Goal: Task Accomplishment & Management: Complete application form

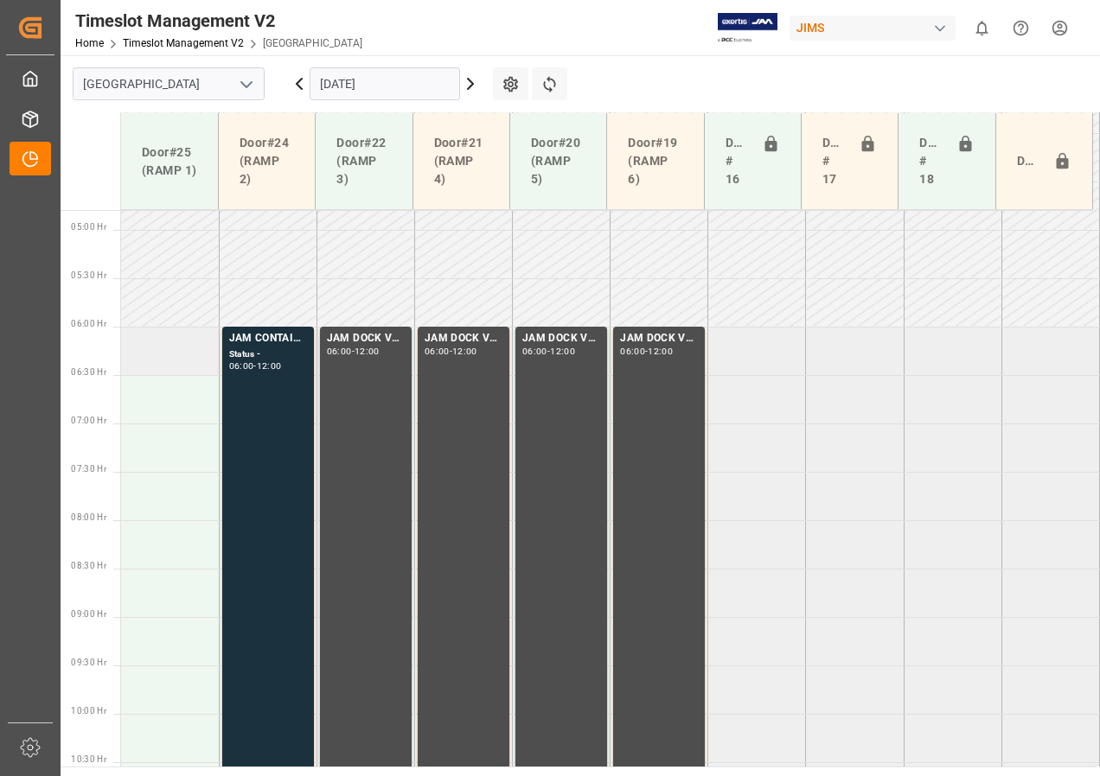
scroll to position [551, 0]
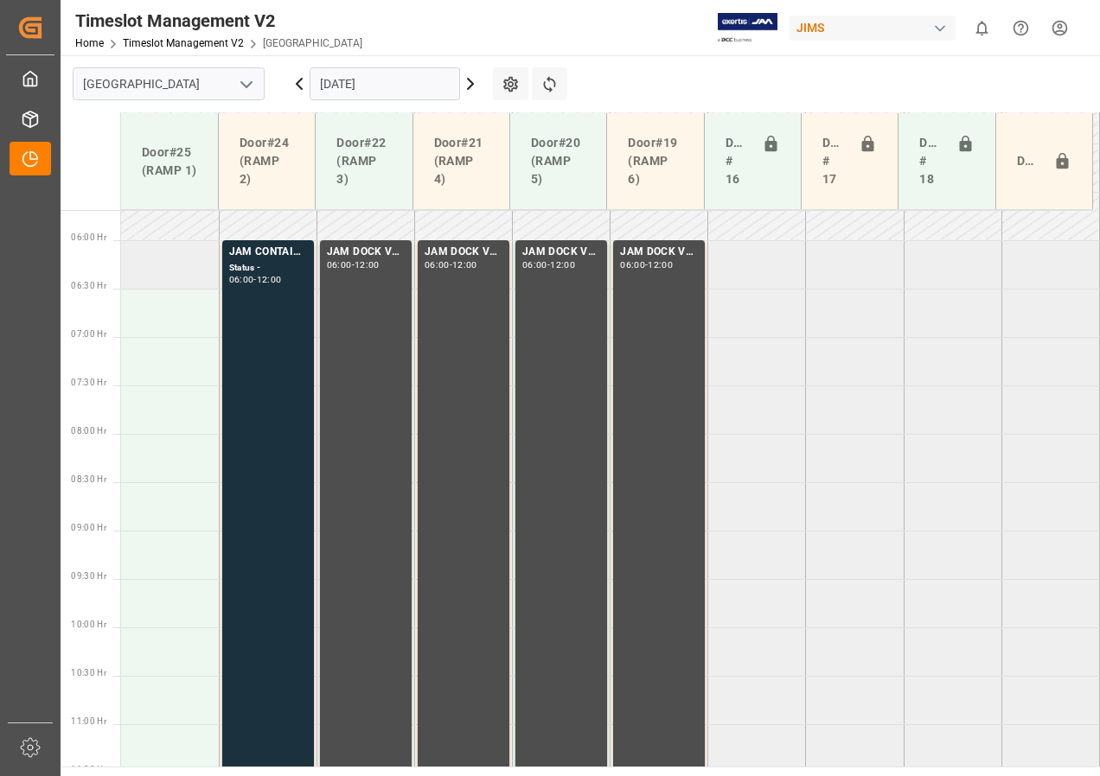
click at [148, 268] on td at bounding box center [170, 264] width 98 height 48
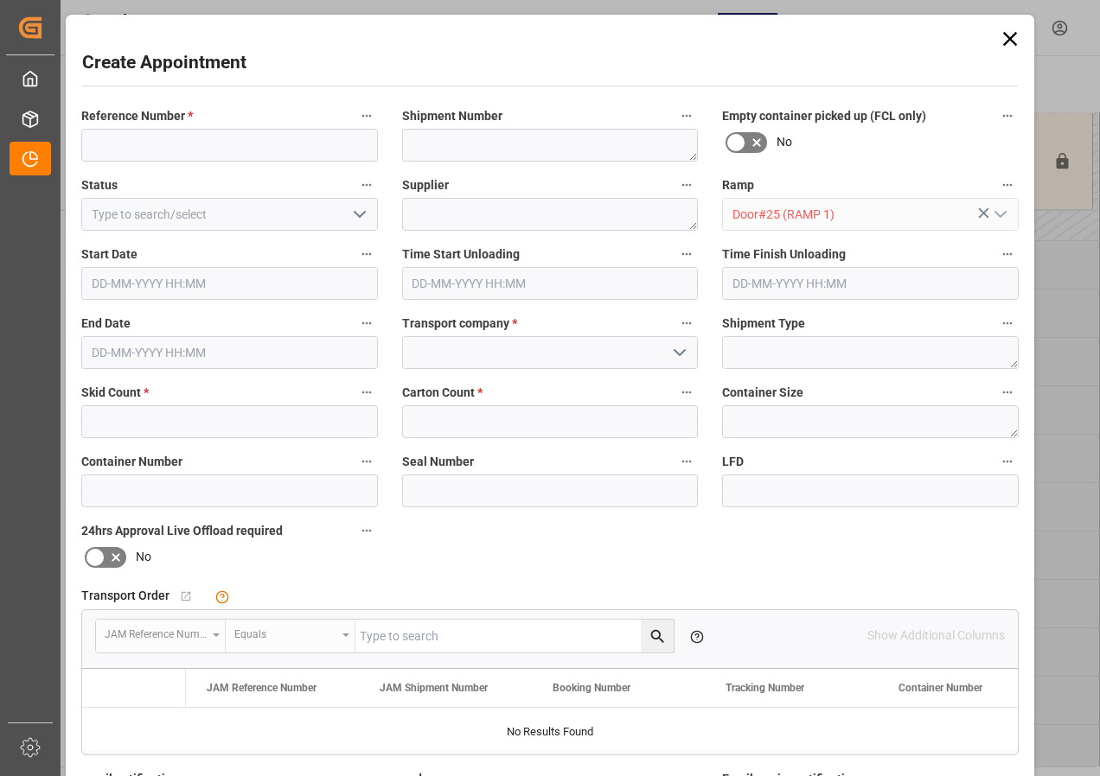
type input "[DATE] 06:00"
type input "[DATE] 06:30"
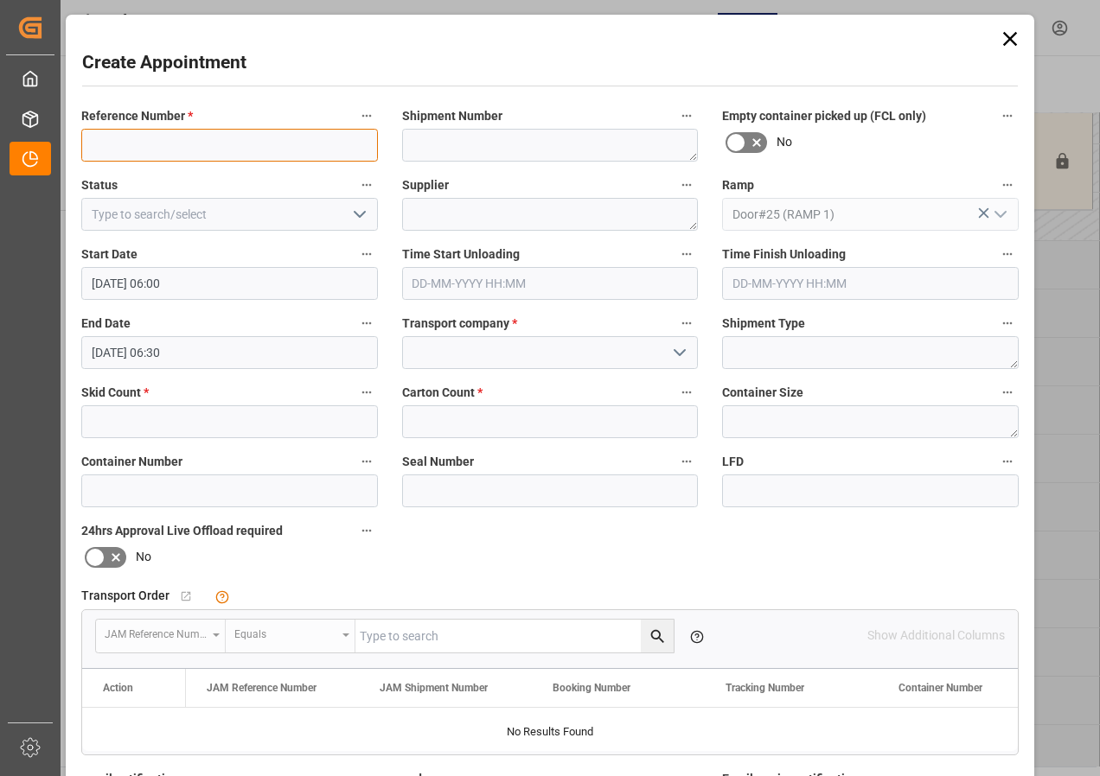
click at [141, 147] on input at bounding box center [229, 145] width 297 height 33
click at [144, 147] on input "77-" at bounding box center [229, 145] width 297 height 33
type input "77-10533-GB"
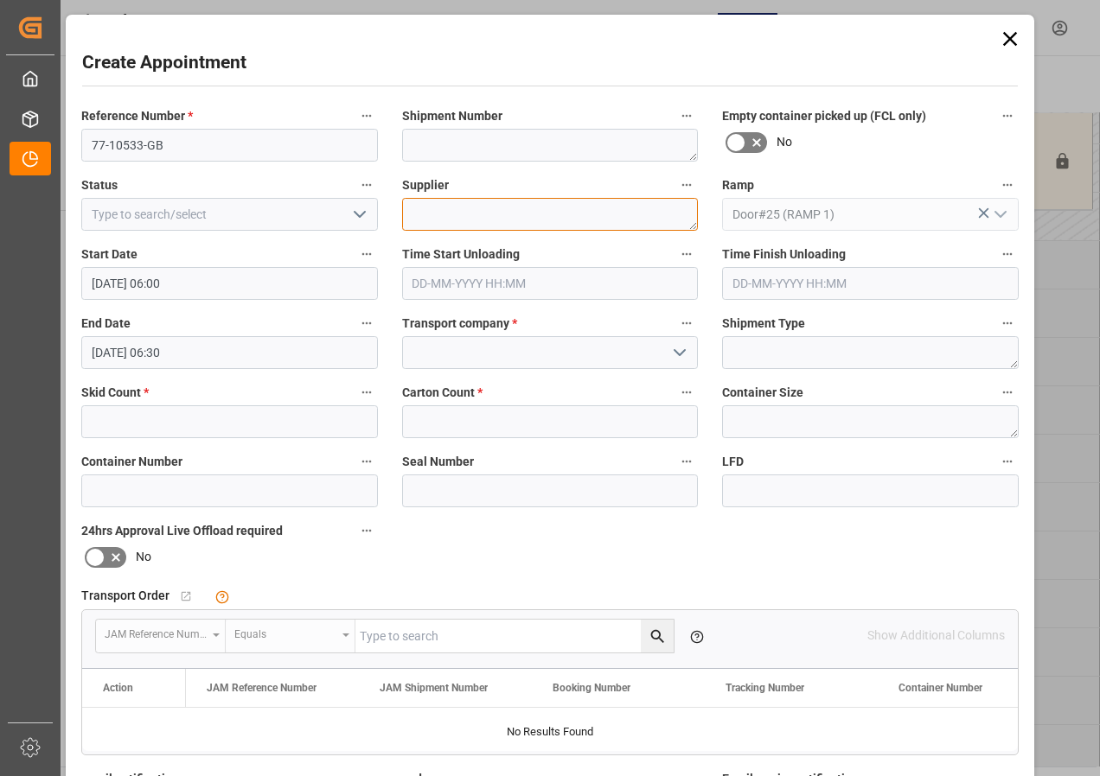
click at [464, 209] on textarea at bounding box center [550, 214] width 297 height 33
click at [483, 213] on textarea "EXERTIS" at bounding box center [550, 214] width 297 height 33
type textarea "EXERTIS IN04(3)"
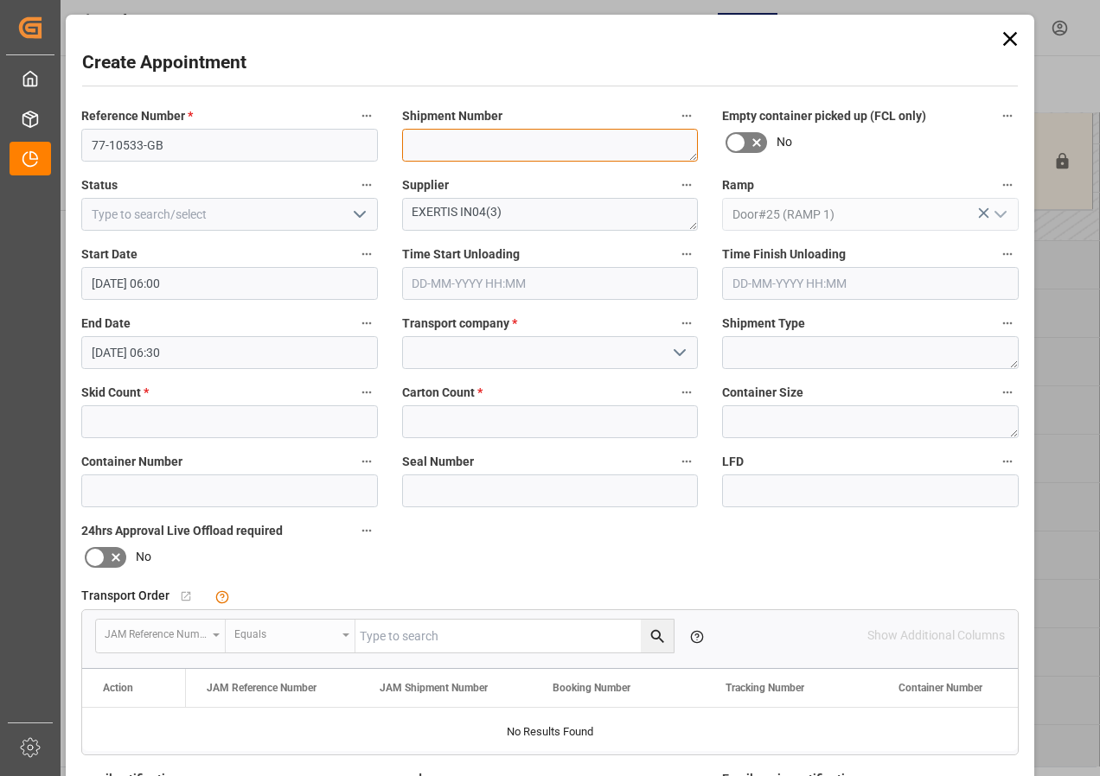
click at [434, 150] on textarea at bounding box center [550, 145] width 297 height 33
type textarea "72693"
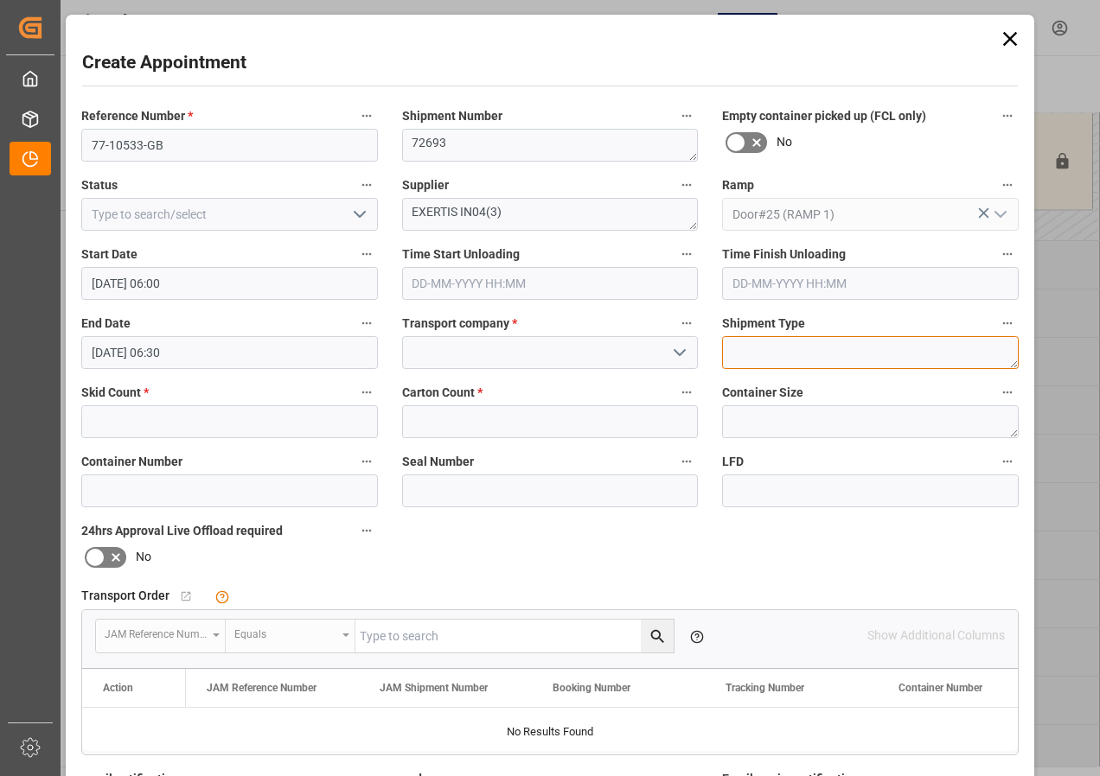
click at [739, 354] on textarea at bounding box center [870, 352] width 297 height 33
type textarea "LTL"
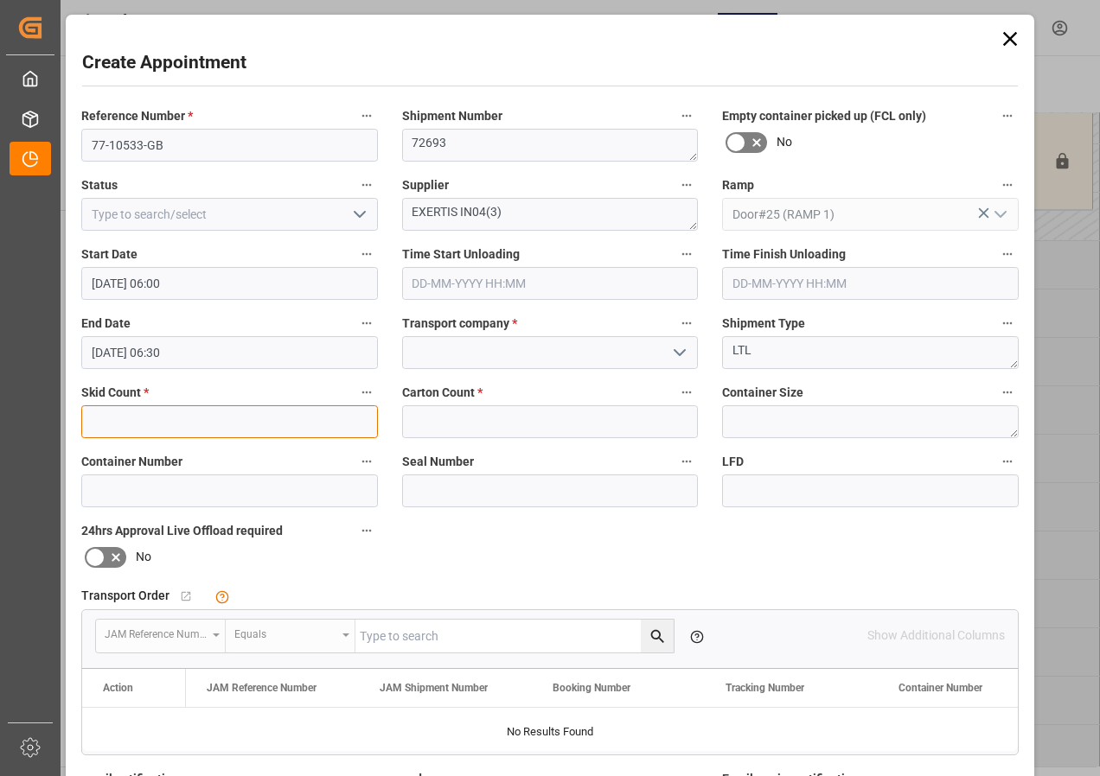
click at [216, 408] on input "text" at bounding box center [229, 421] width 297 height 33
type input "1"
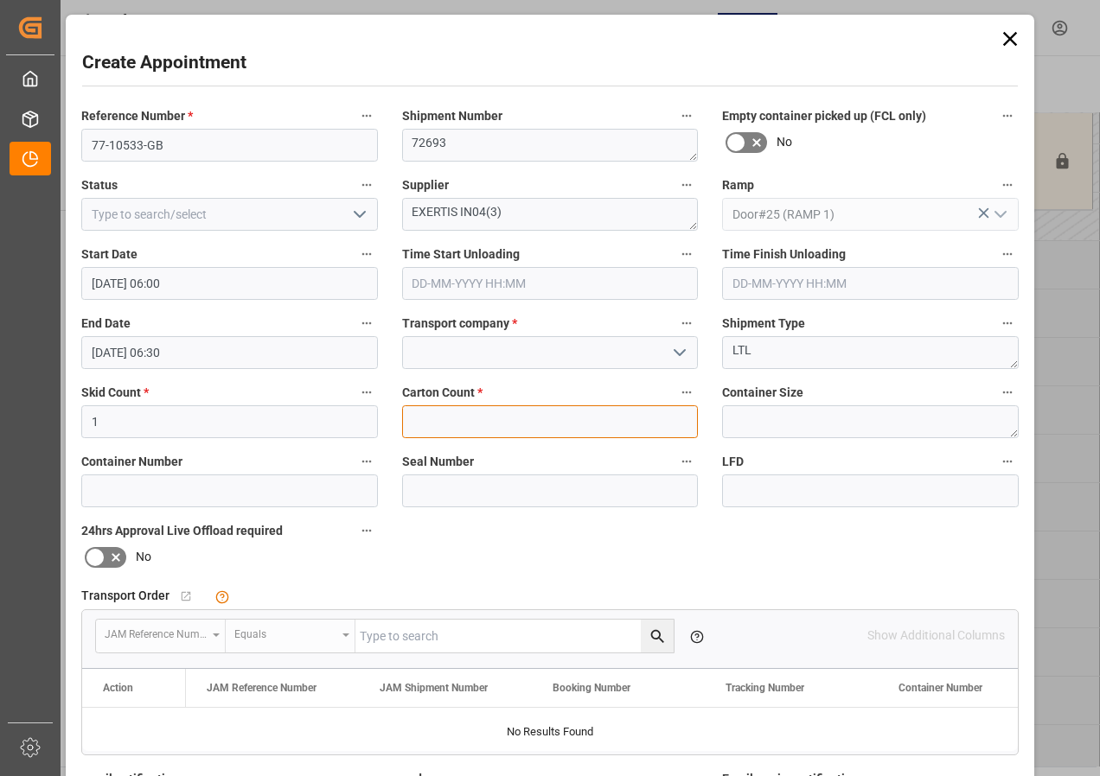
click at [413, 430] on input "text" at bounding box center [550, 421] width 297 height 33
type input "200"
click at [428, 557] on div "Reference Number * 77-10533-GB Shipment Number 72693 Empty container picked up …" at bounding box center [549, 534] width 961 height 871
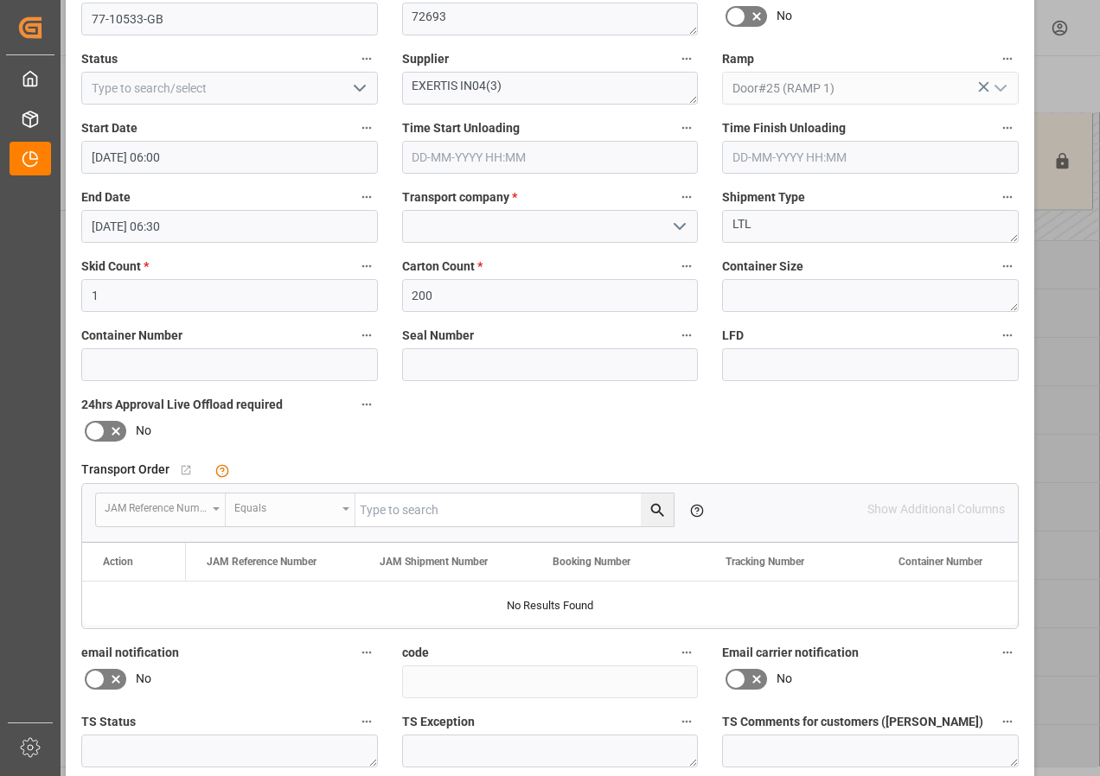
scroll to position [275, 0]
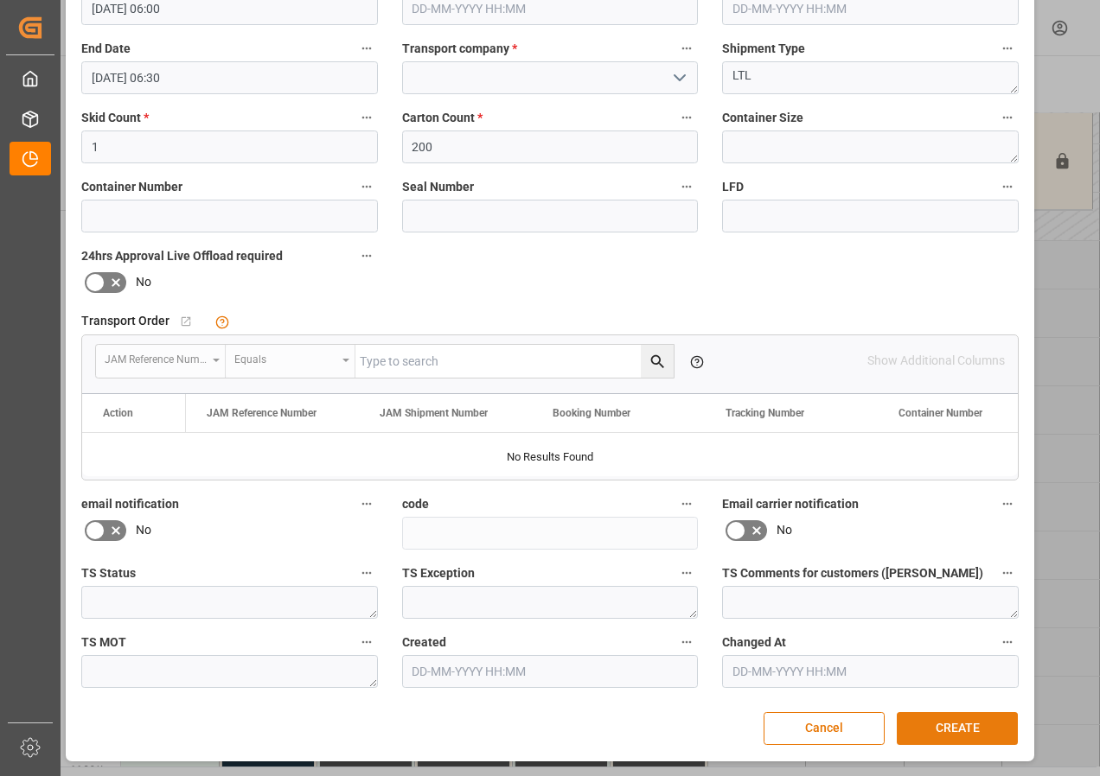
click at [943, 731] on button "CREATE" at bounding box center [957, 728] width 121 height 33
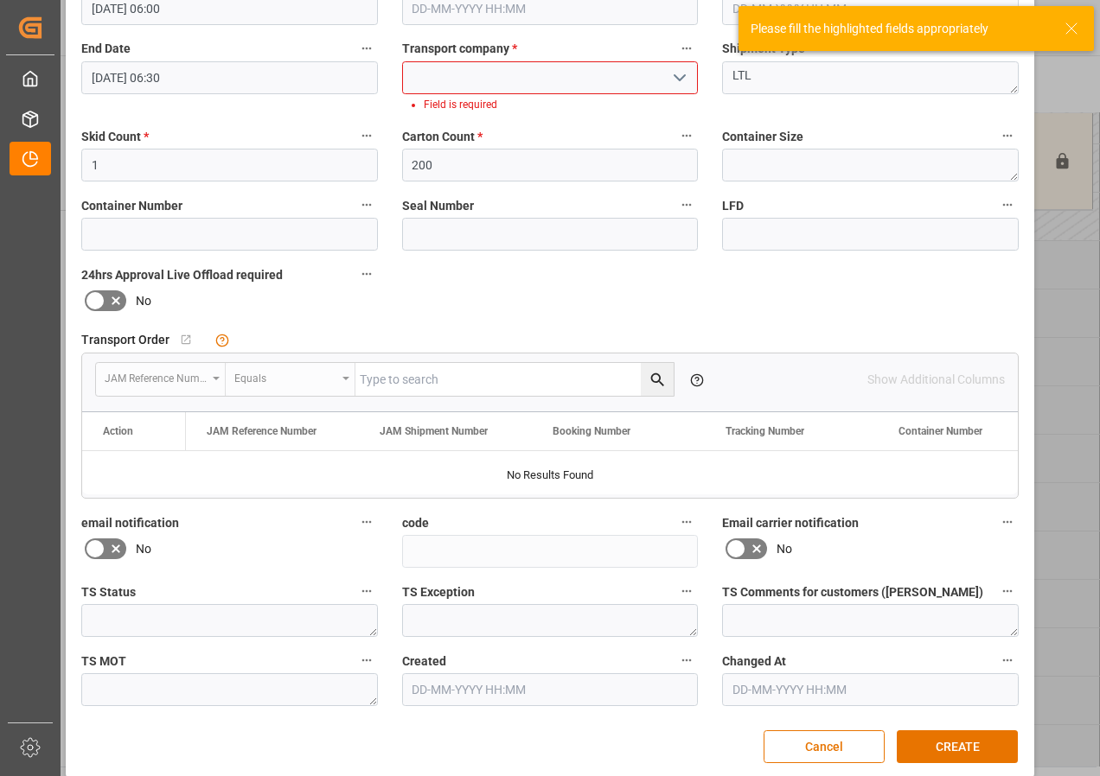
click at [501, 78] on input at bounding box center [550, 77] width 297 height 33
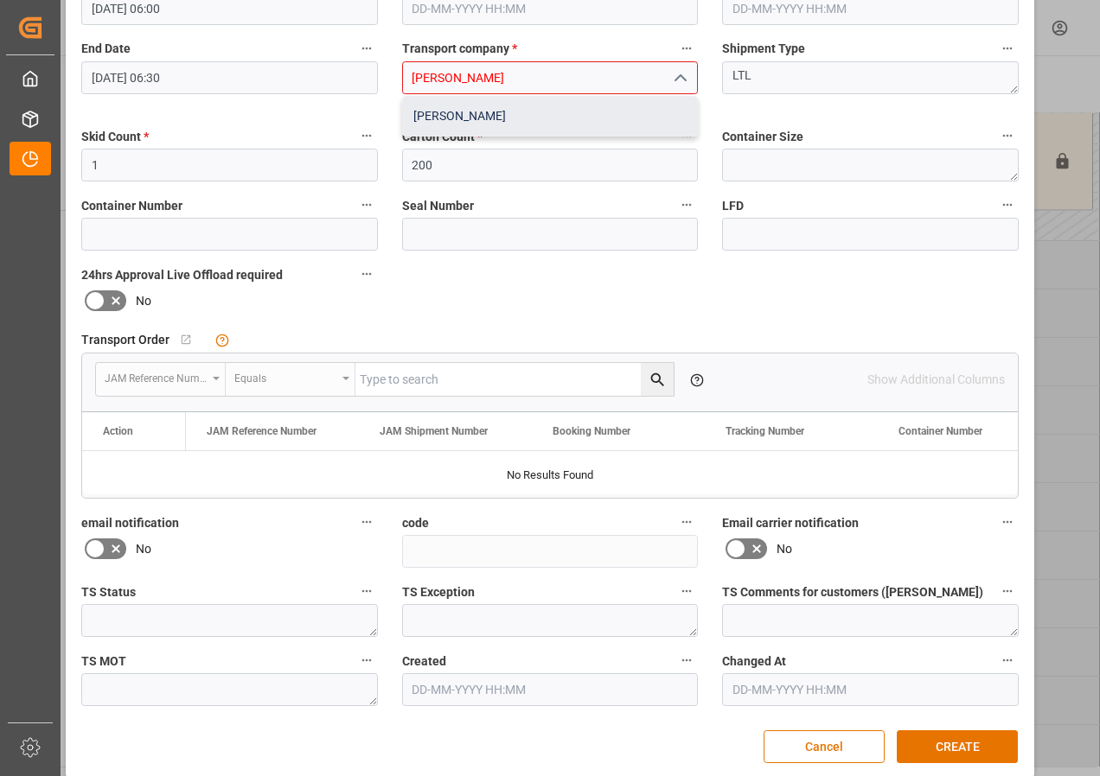
click at [463, 114] on div "[PERSON_NAME]" at bounding box center [550, 116] width 295 height 39
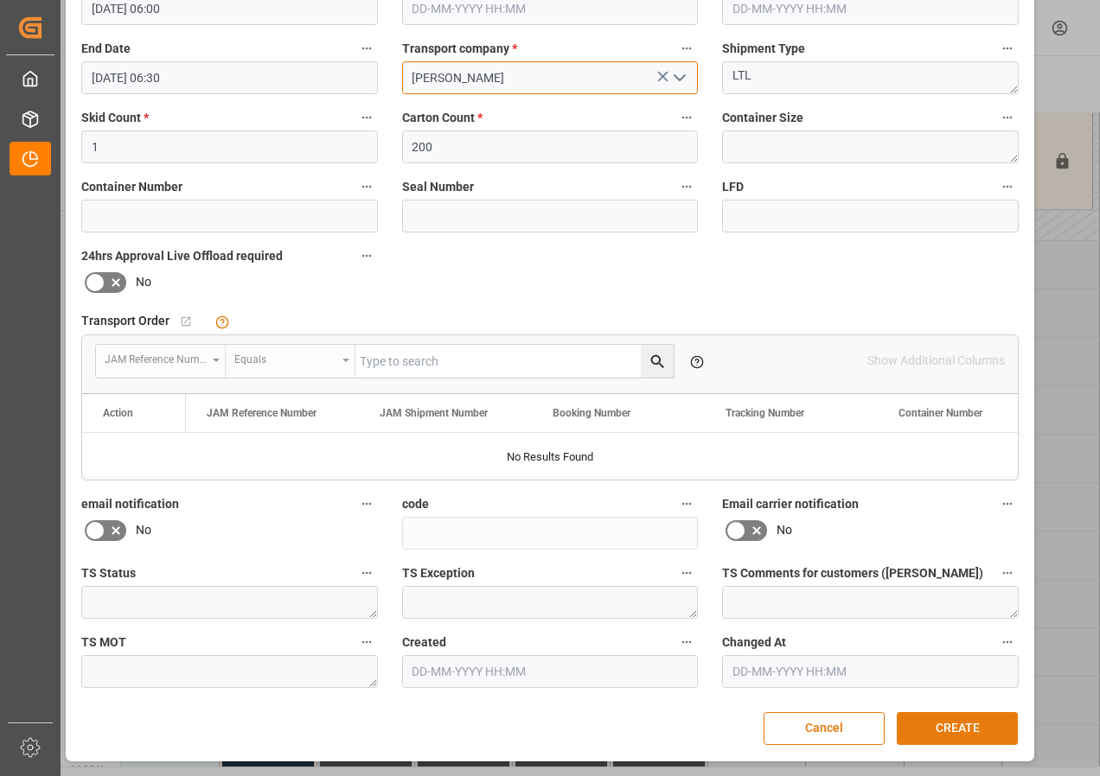
type input "[PERSON_NAME]"
click at [958, 731] on button "CREATE" at bounding box center [957, 728] width 121 height 33
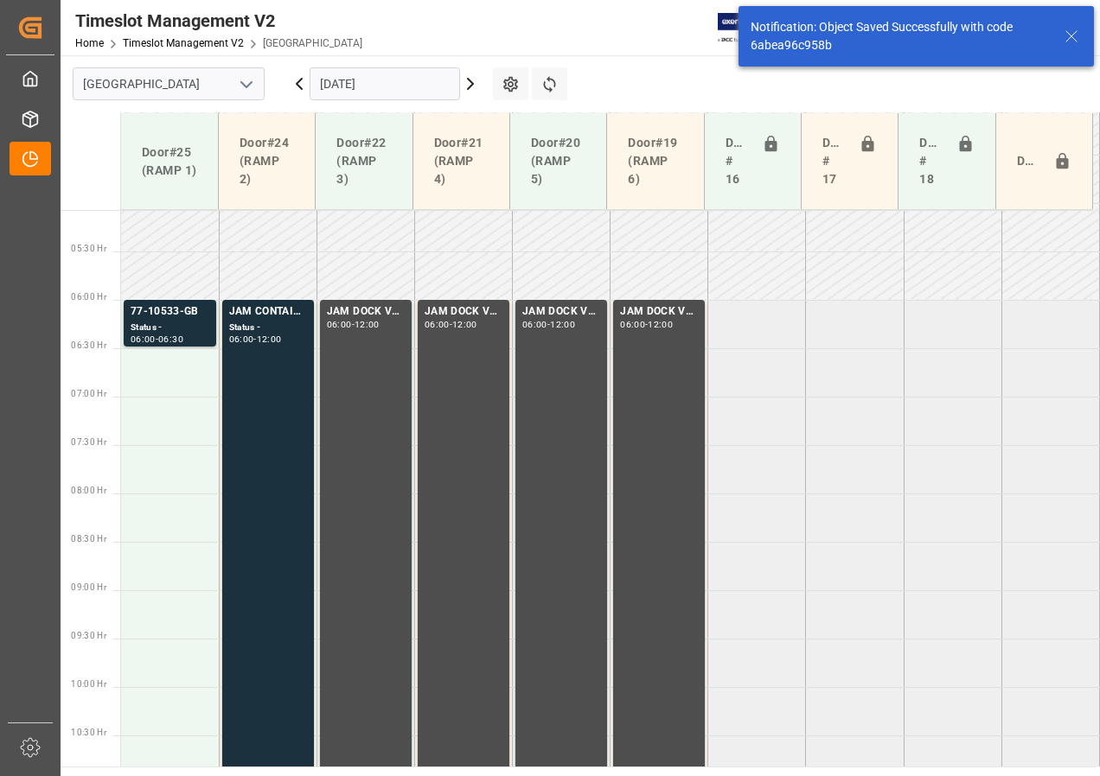
scroll to position [509, 0]
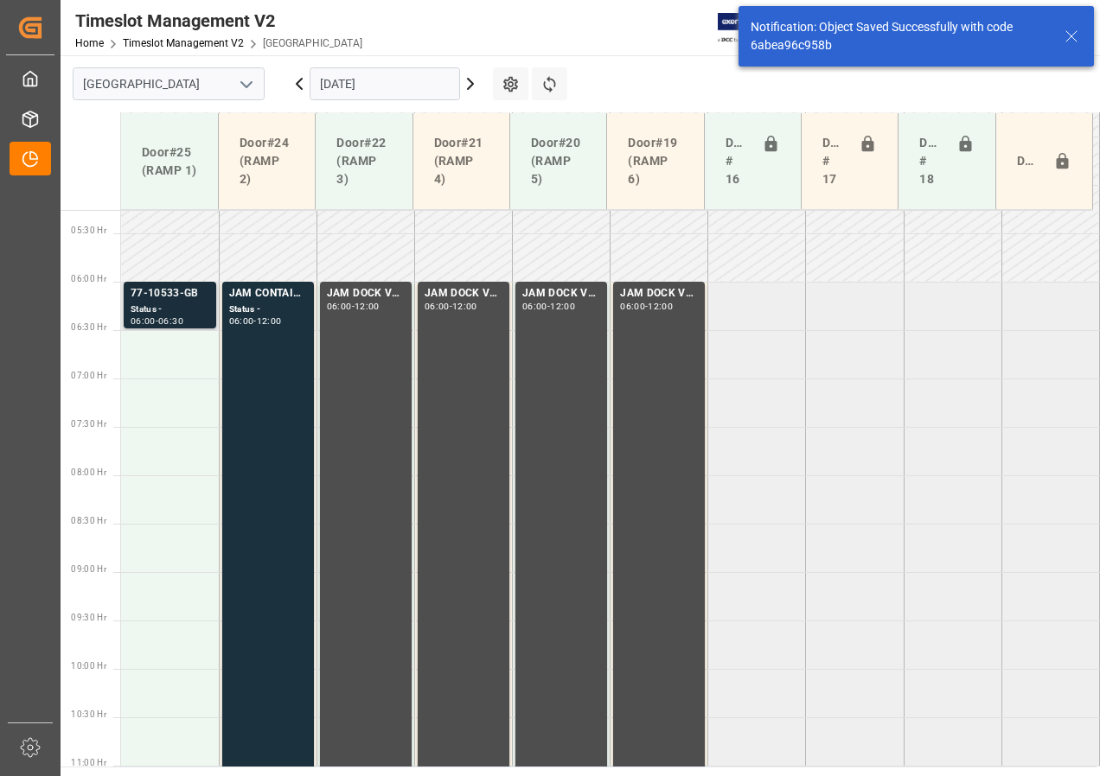
click at [157, 311] on div "Status -" at bounding box center [170, 310] width 79 height 15
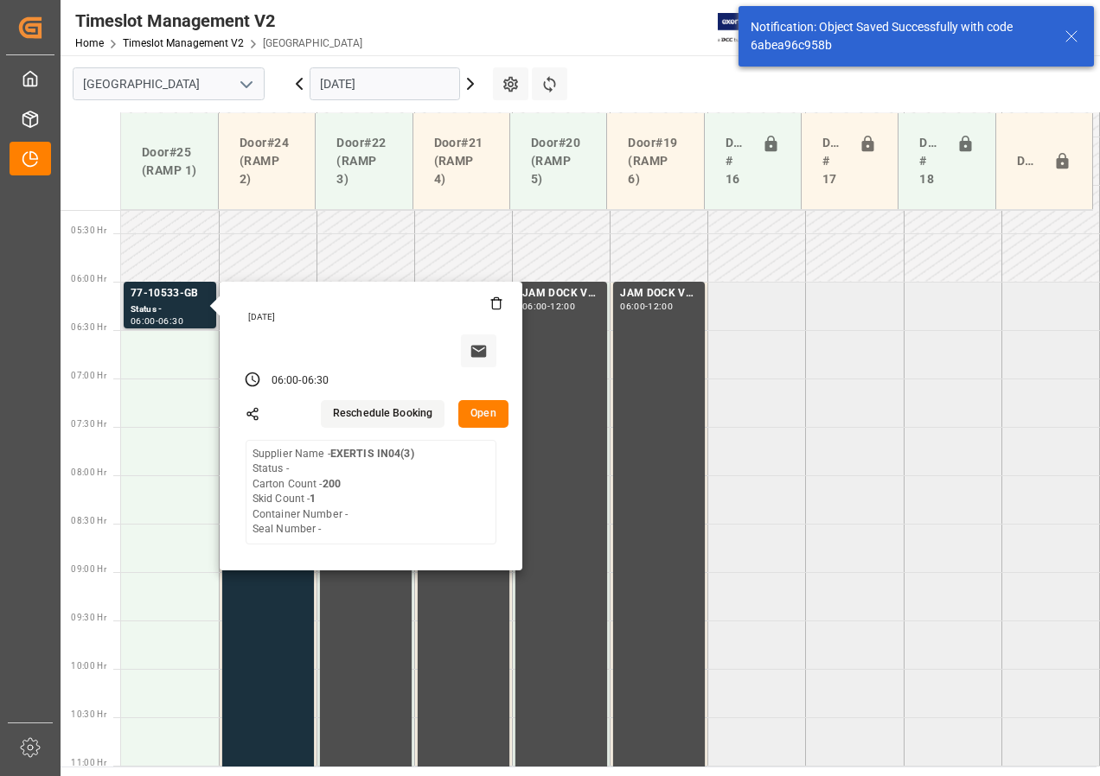
click at [489, 417] on button "Open" at bounding box center [483, 414] width 50 height 28
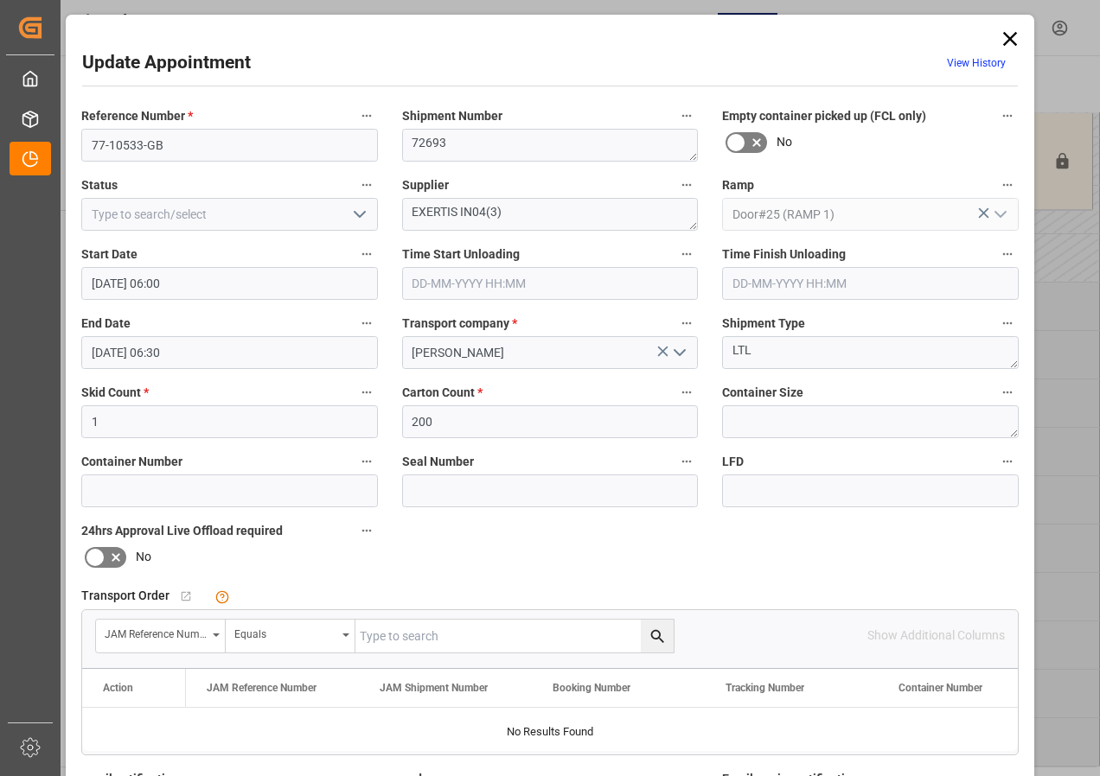
click at [440, 635] on input "text" at bounding box center [514, 636] width 318 height 33
type input "77-10533-GB"
click at [654, 641] on icon "search button" at bounding box center [657, 637] width 18 height 18
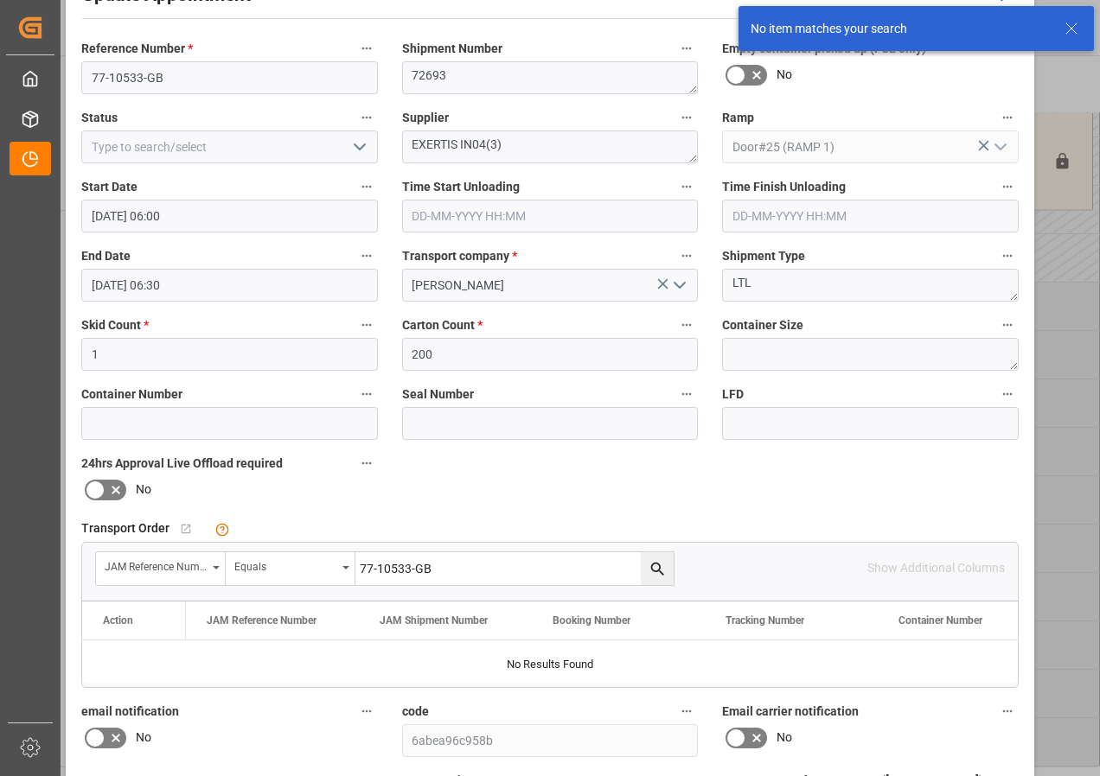
scroll to position [259, 0]
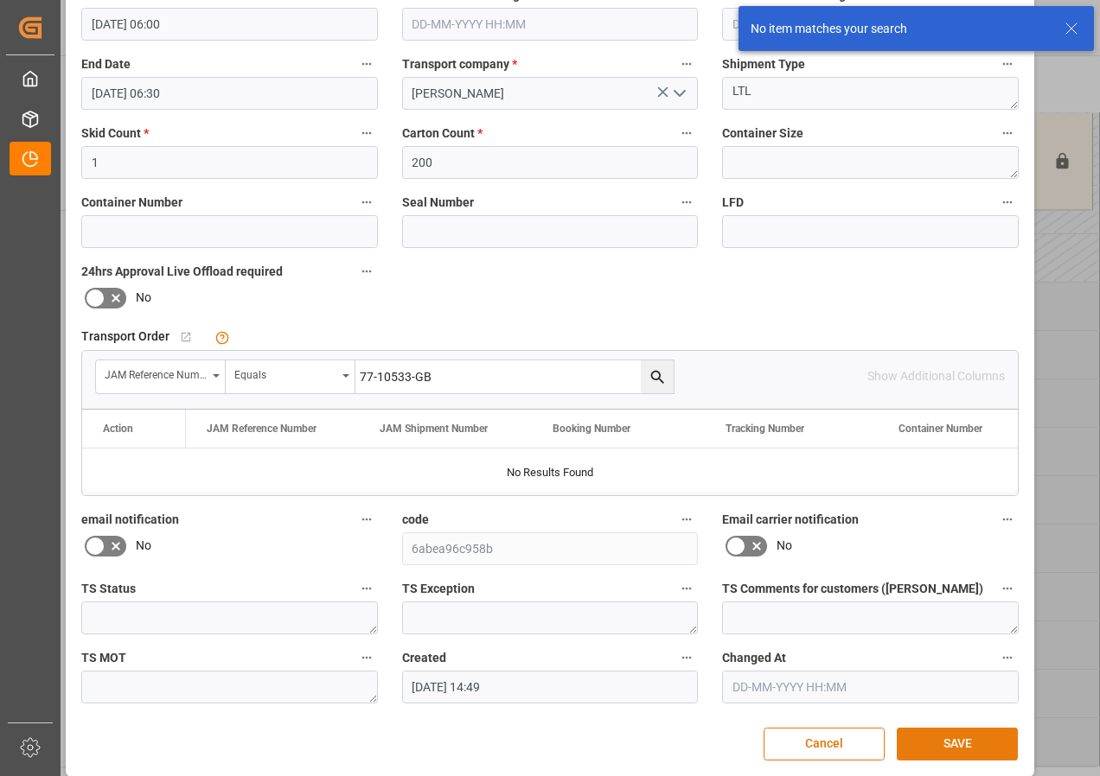
click at [947, 739] on button "SAVE" at bounding box center [957, 744] width 121 height 33
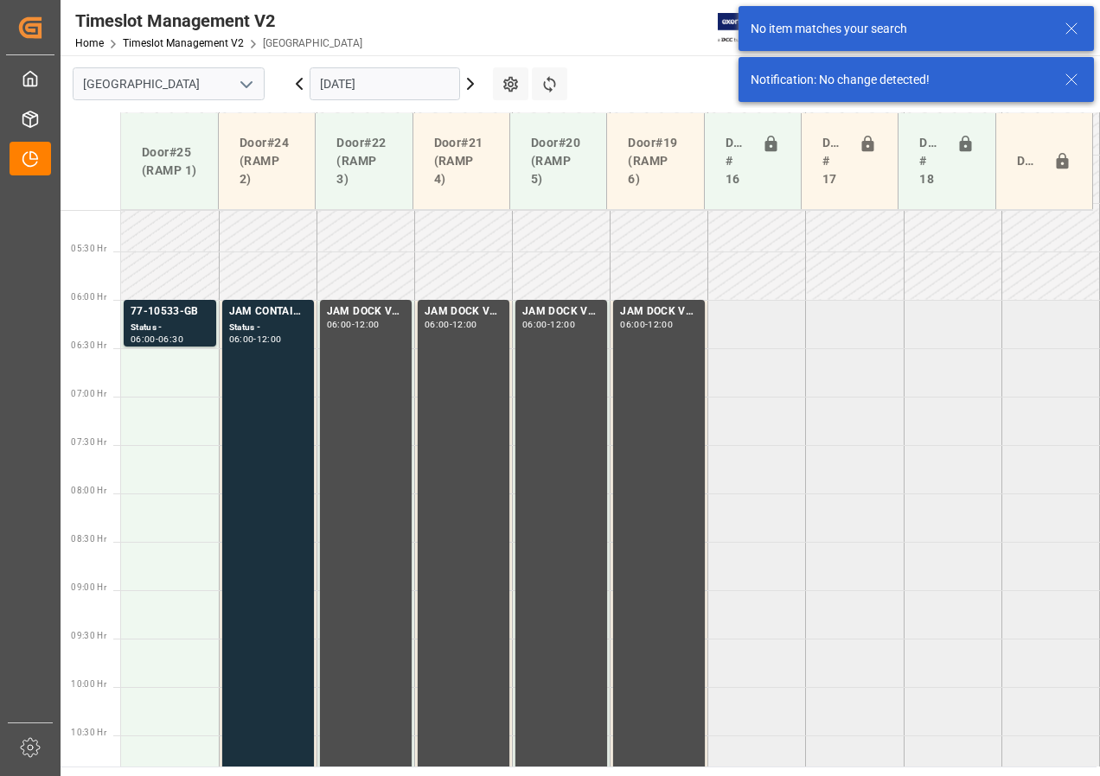
scroll to position [509, 0]
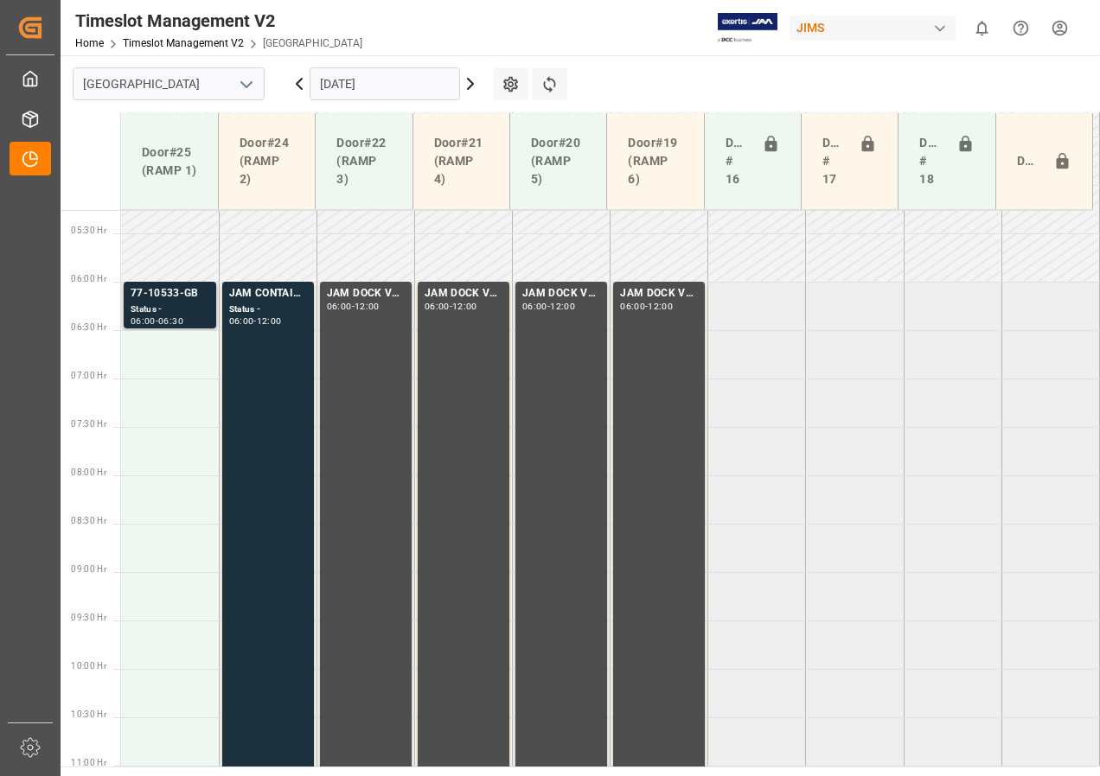
click at [178, 306] on div "Status -" at bounding box center [170, 310] width 79 height 15
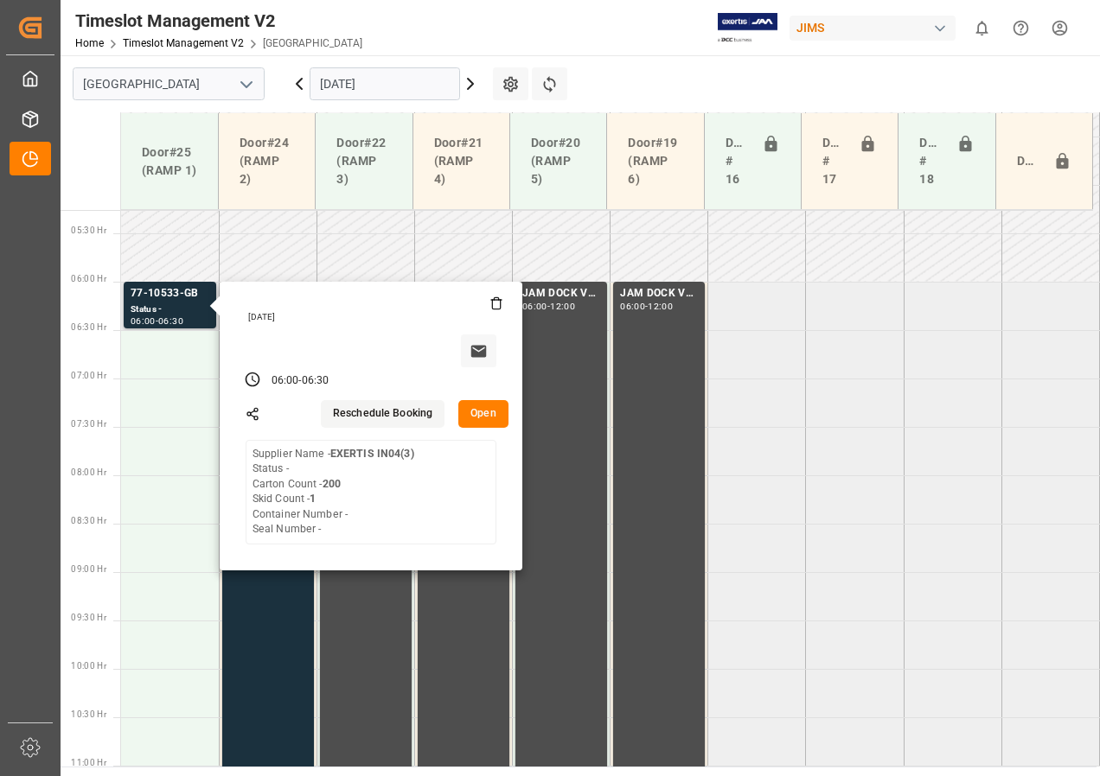
click at [486, 415] on button "Open" at bounding box center [483, 414] width 50 height 28
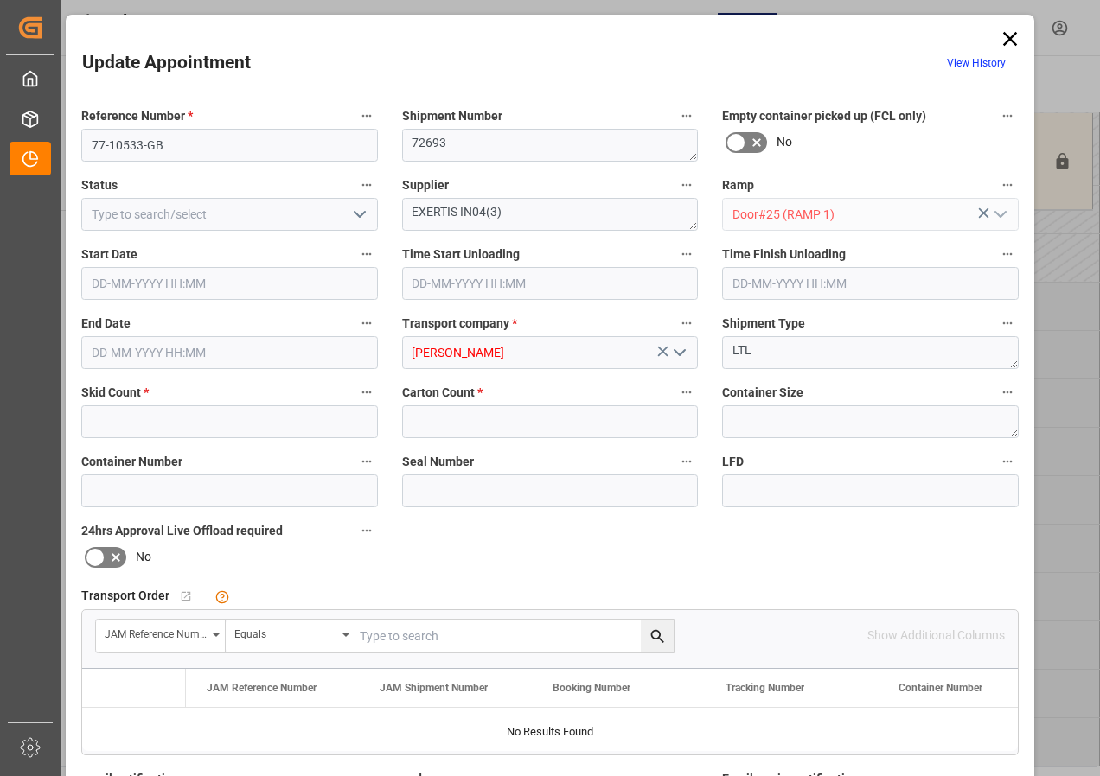
type input "1"
type input "200"
type input "[DATE] 06:00"
type input "[DATE] 06:30"
type input "[DATE] 14:49"
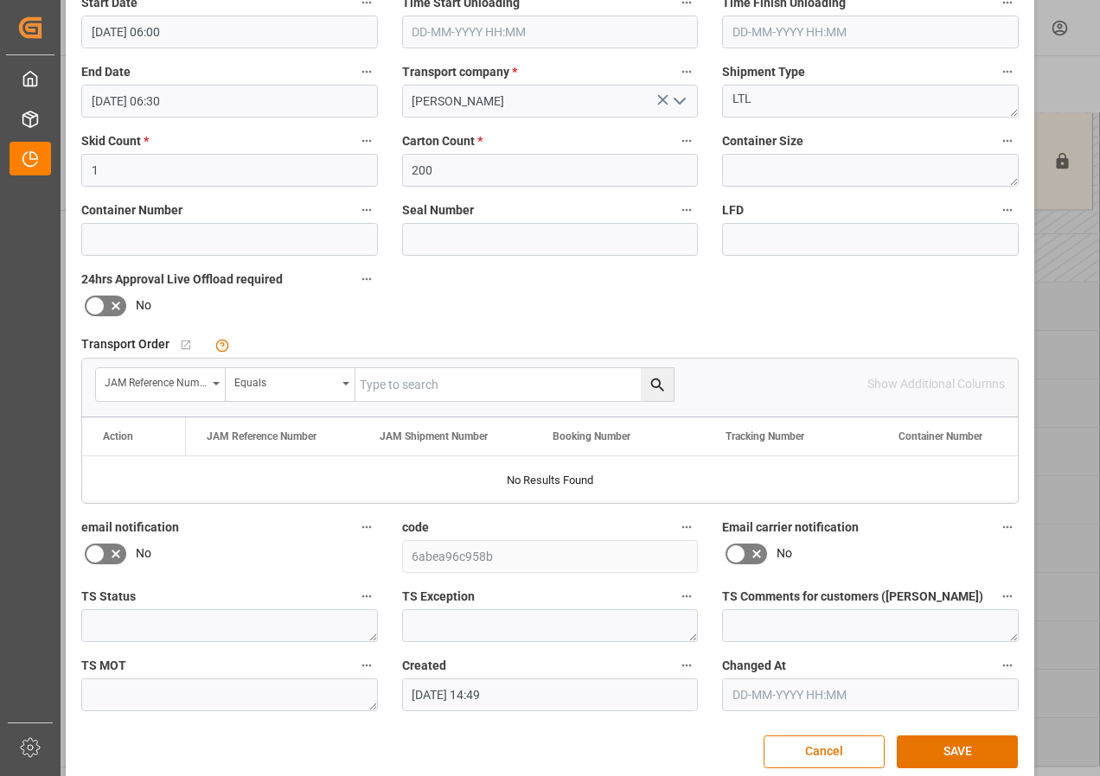
scroll to position [259, 0]
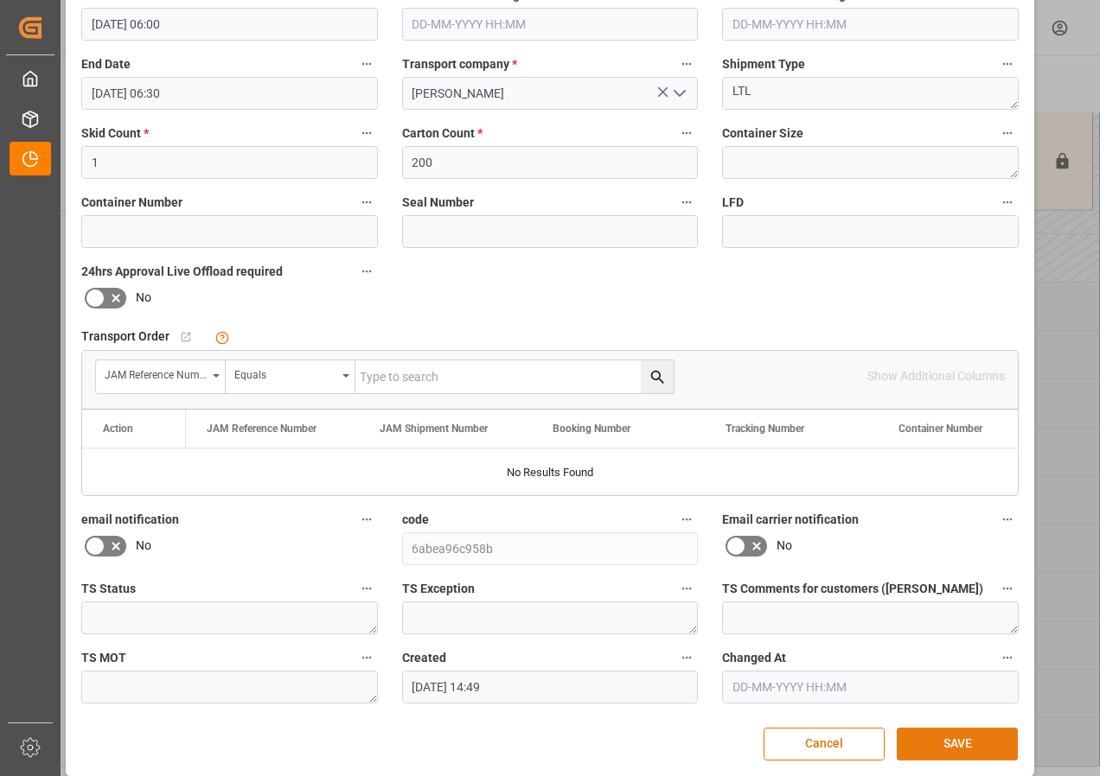
click at [950, 737] on button "SAVE" at bounding box center [957, 744] width 121 height 33
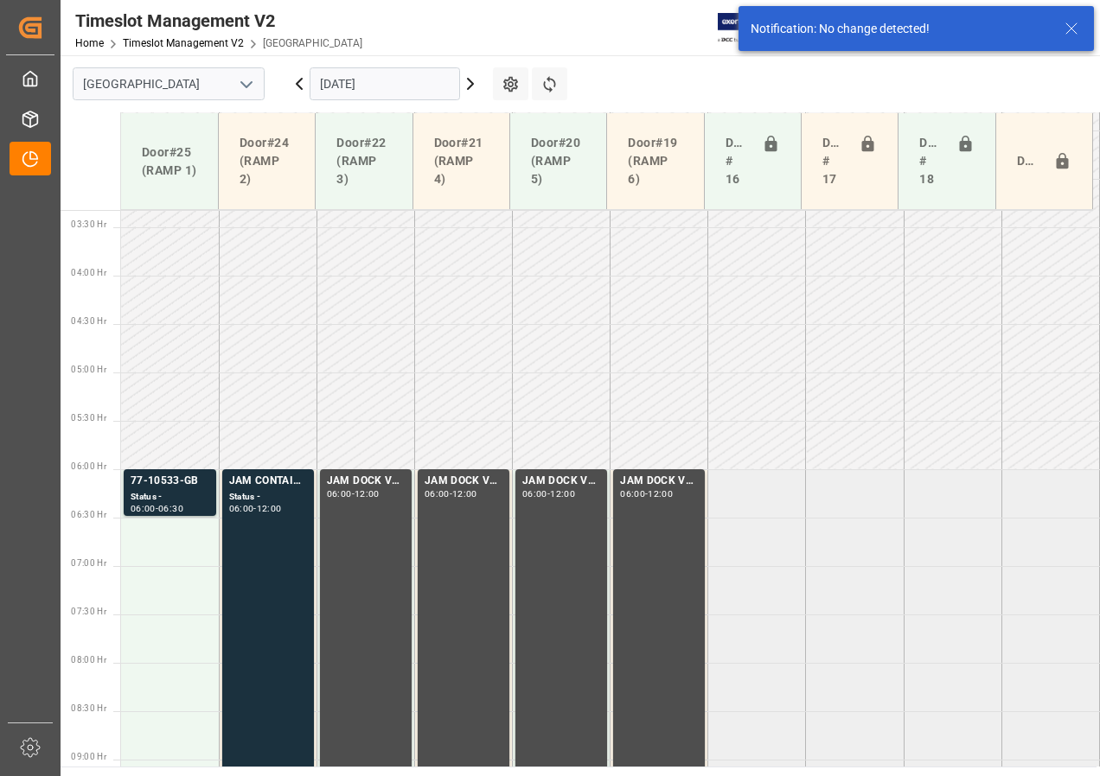
scroll to position [509, 0]
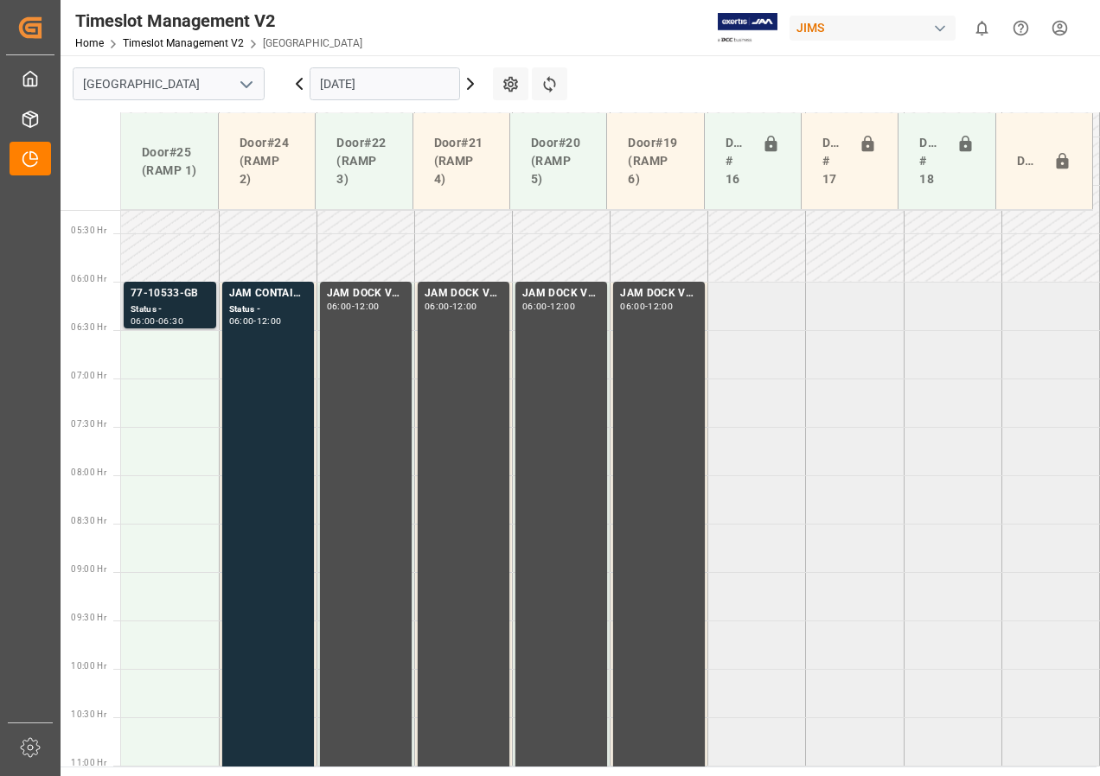
click at [166, 306] on div "Status -" at bounding box center [170, 310] width 79 height 15
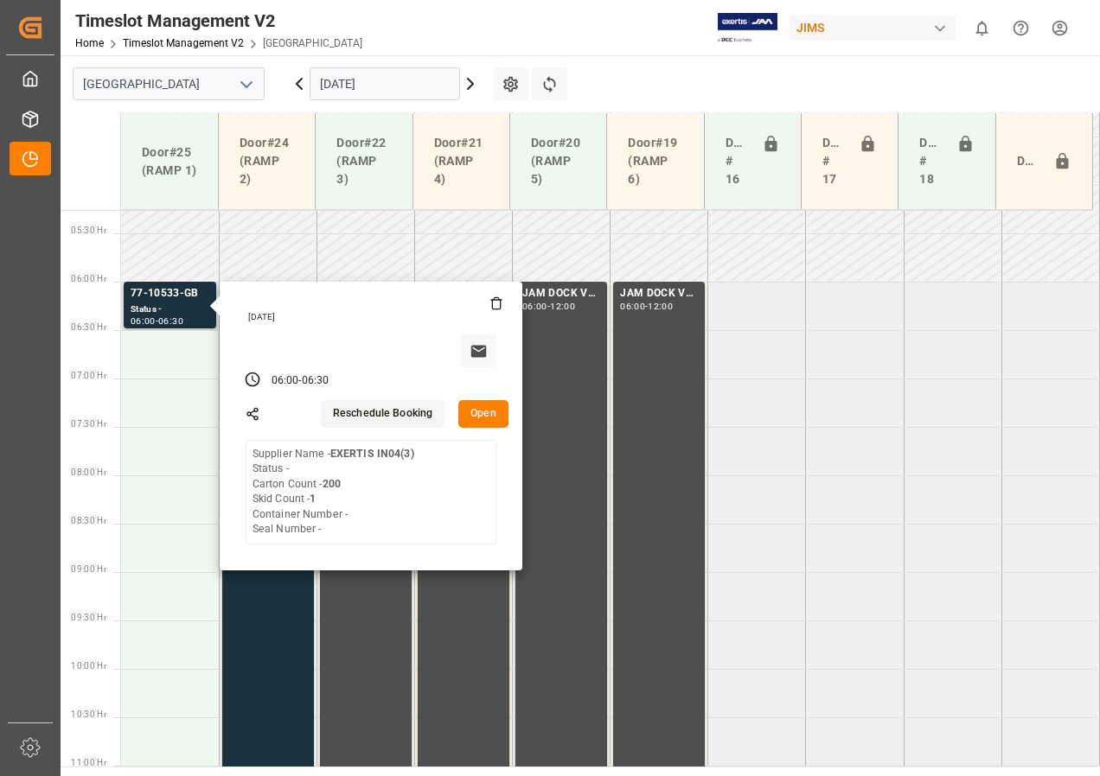
click at [478, 415] on button "Open" at bounding box center [483, 414] width 50 height 28
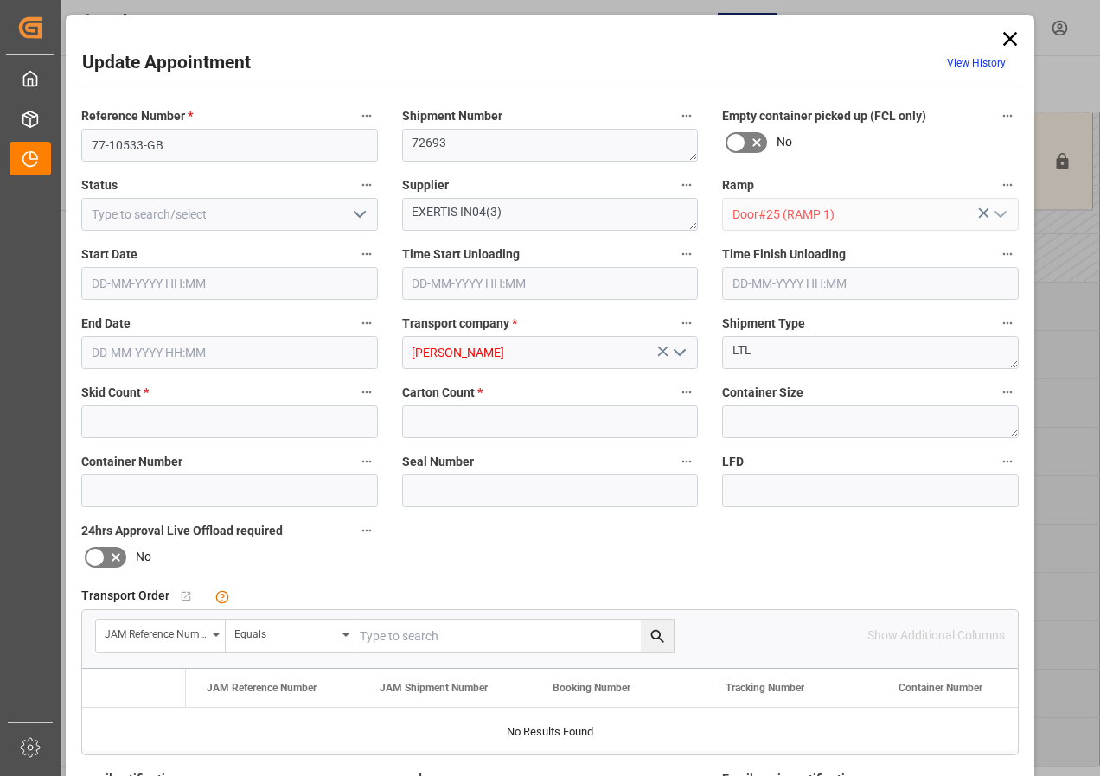
type input "1"
type input "200"
type input "[DATE] 06:00"
type input "[DATE] 06:30"
type input "[DATE] 14:49"
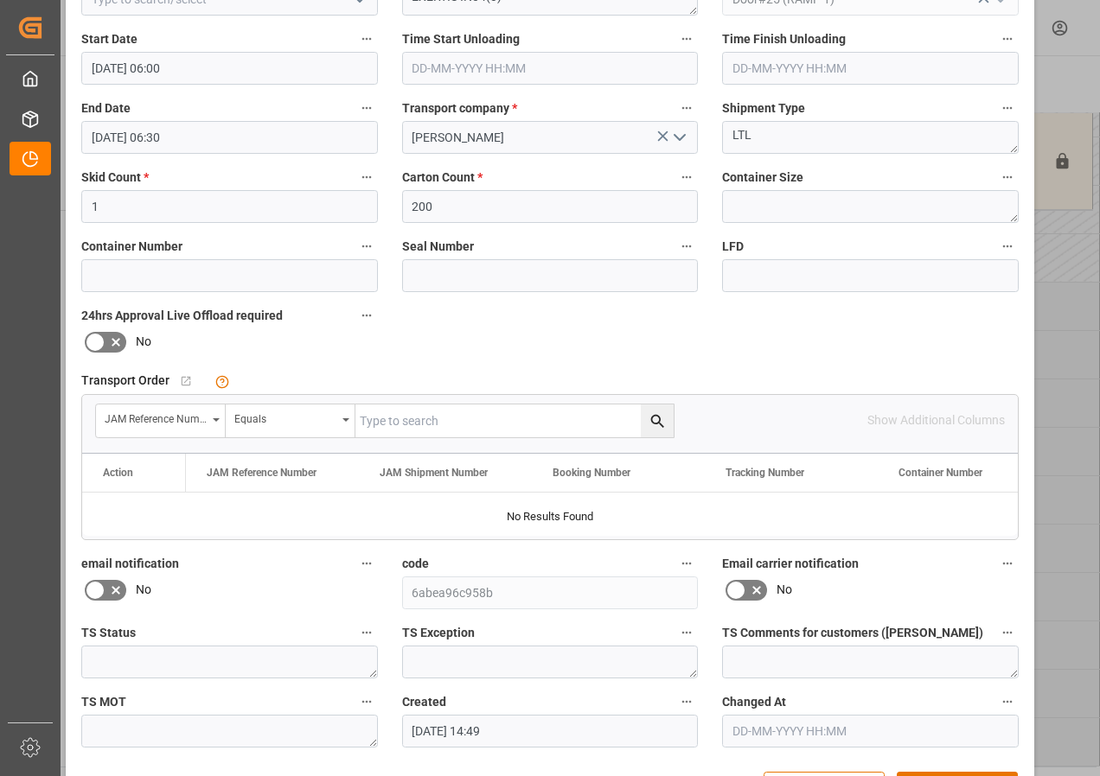
scroll to position [275, 0]
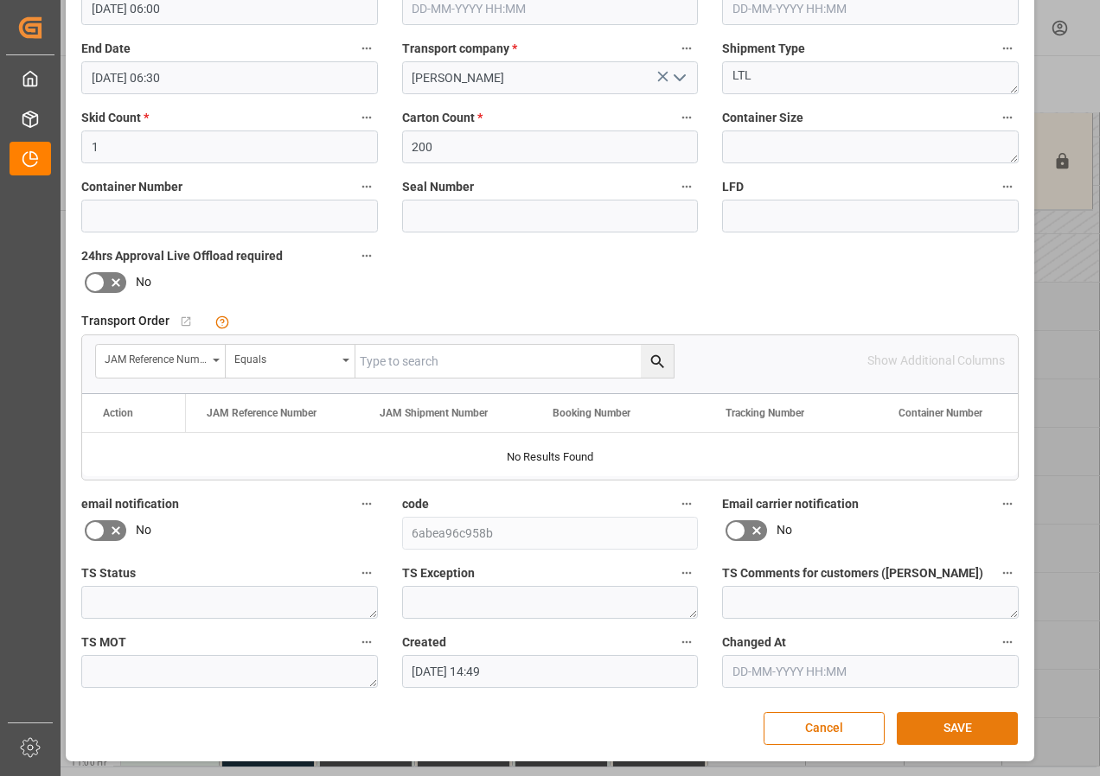
click at [942, 728] on button "SAVE" at bounding box center [957, 728] width 121 height 33
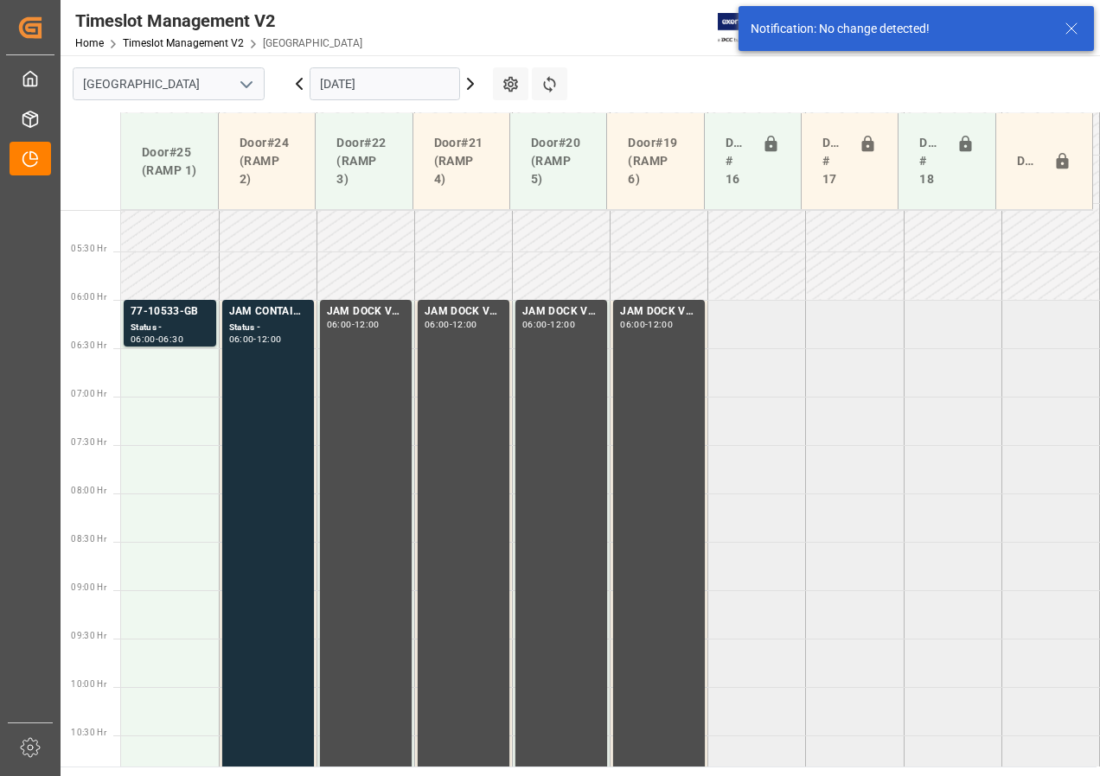
scroll to position [509, 0]
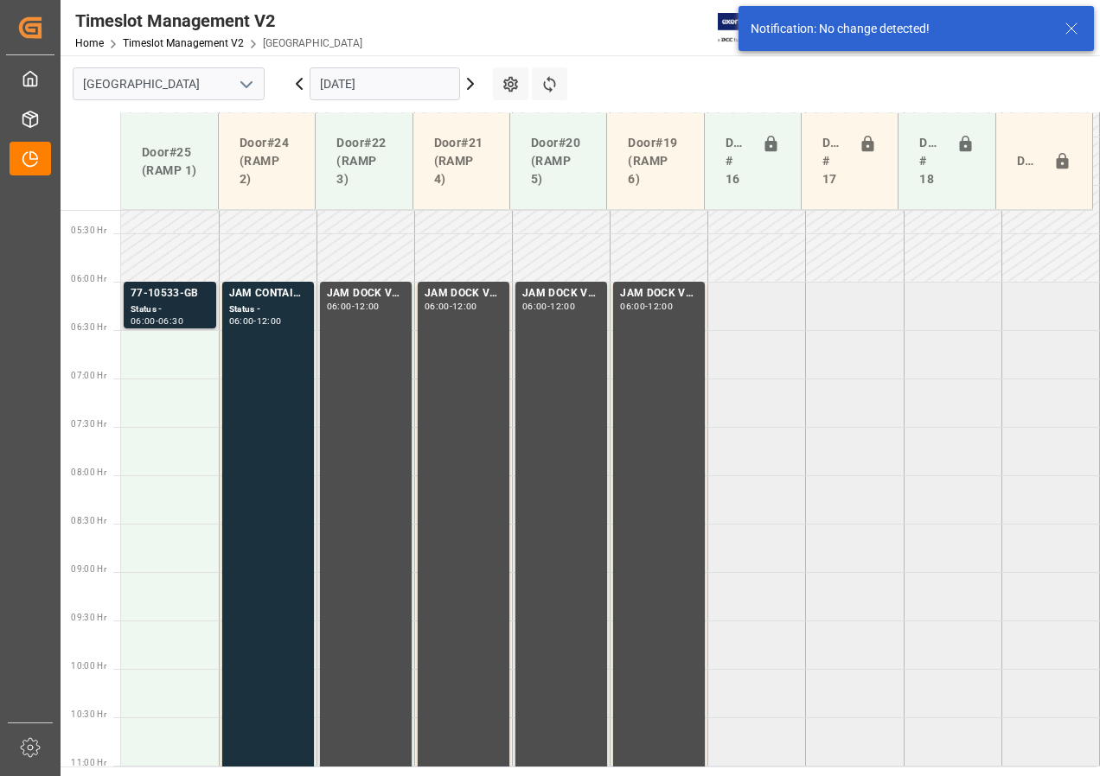
click at [157, 300] on div "77-10533-GB" at bounding box center [170, 293] width 79 height 17
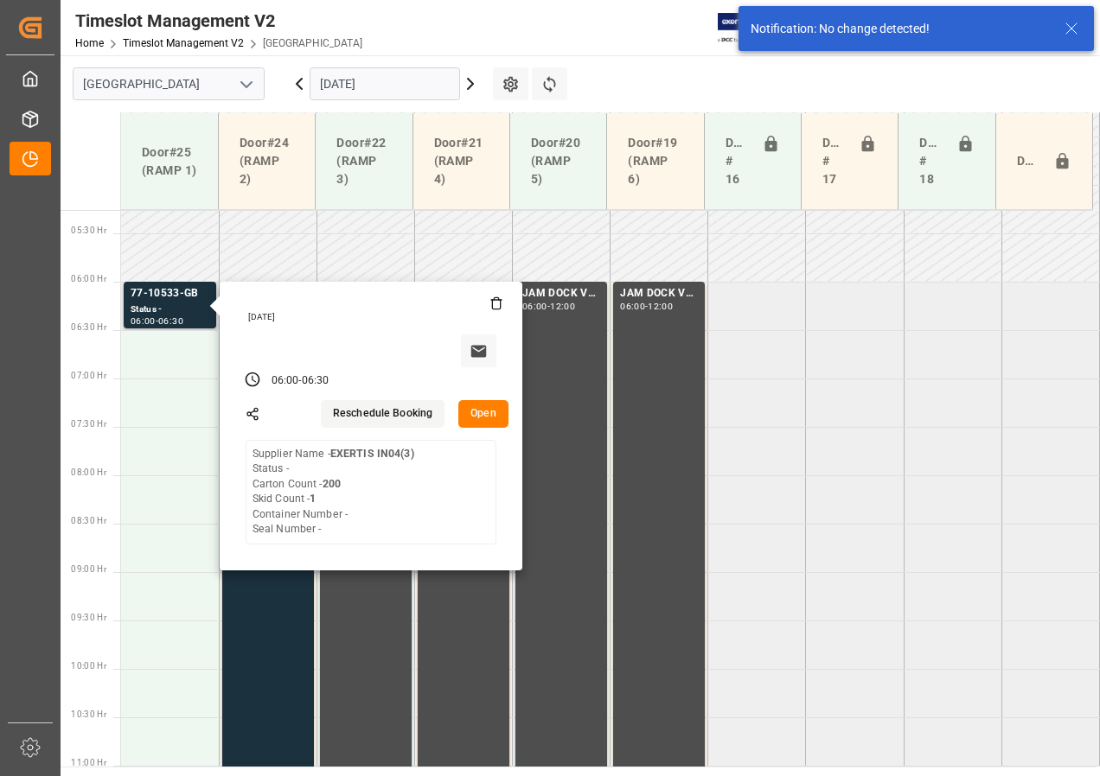
click at [469, 415] on button "Open" at bounding box center [483, 414] width 50 height 28
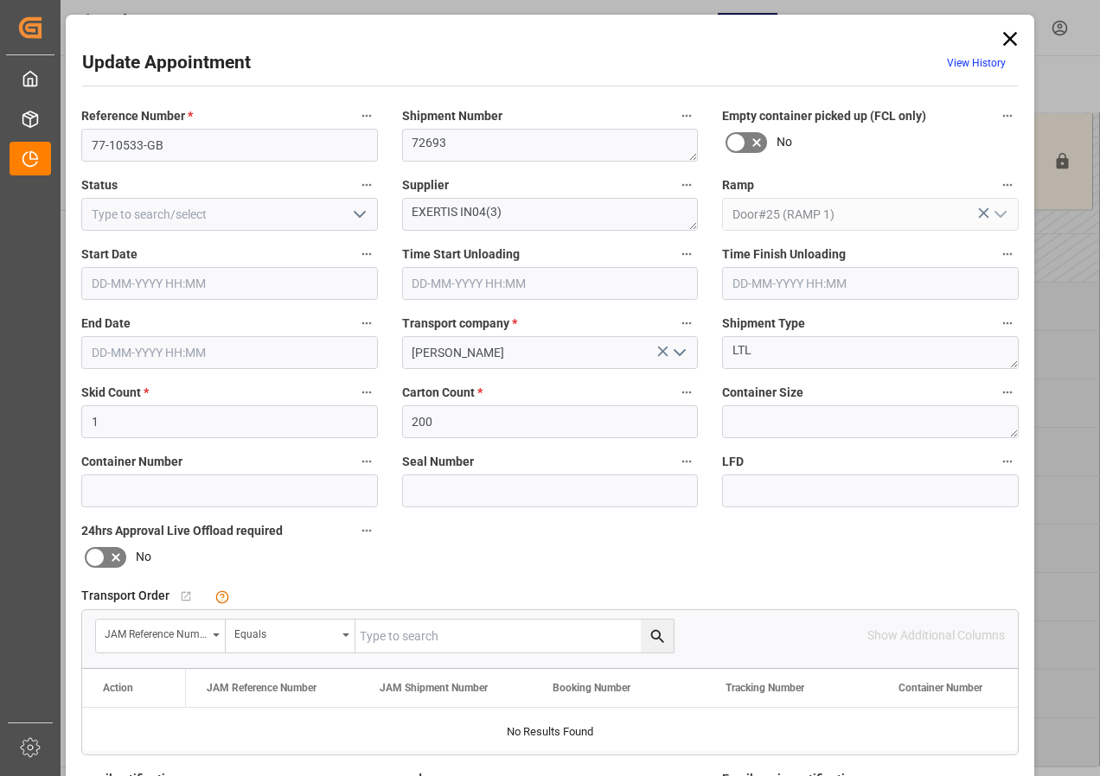
type input "[DATE] 06:00"
type input "[DATE] 06:30"
type input "[DATE] 14:49"
click at [390, 636] on input "text" at bounding box center [514, 636] width 318 height 33
type input "77-10533-gb"
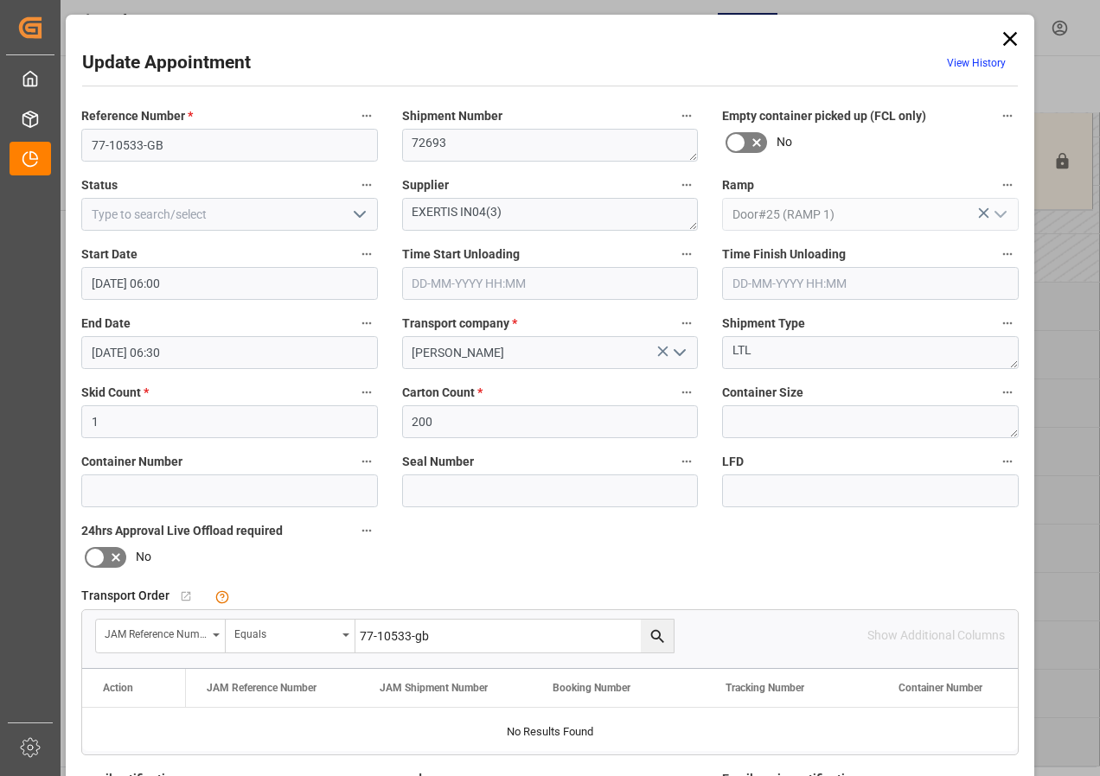
click at [650, 636] on icon "search button" at bounding box center [657, 637] width 18 height 18
click at [131, 146] on input "77-10533-GB" at bounding box center [229, 145] width 297 height 33
type input "77-10553-[GEOGRAPHIC_DATA]"
click at [403, 641] on input "77-10533-gb" at bounding box center [514, 636] width 318 height 33
type input "77-10553-gb"
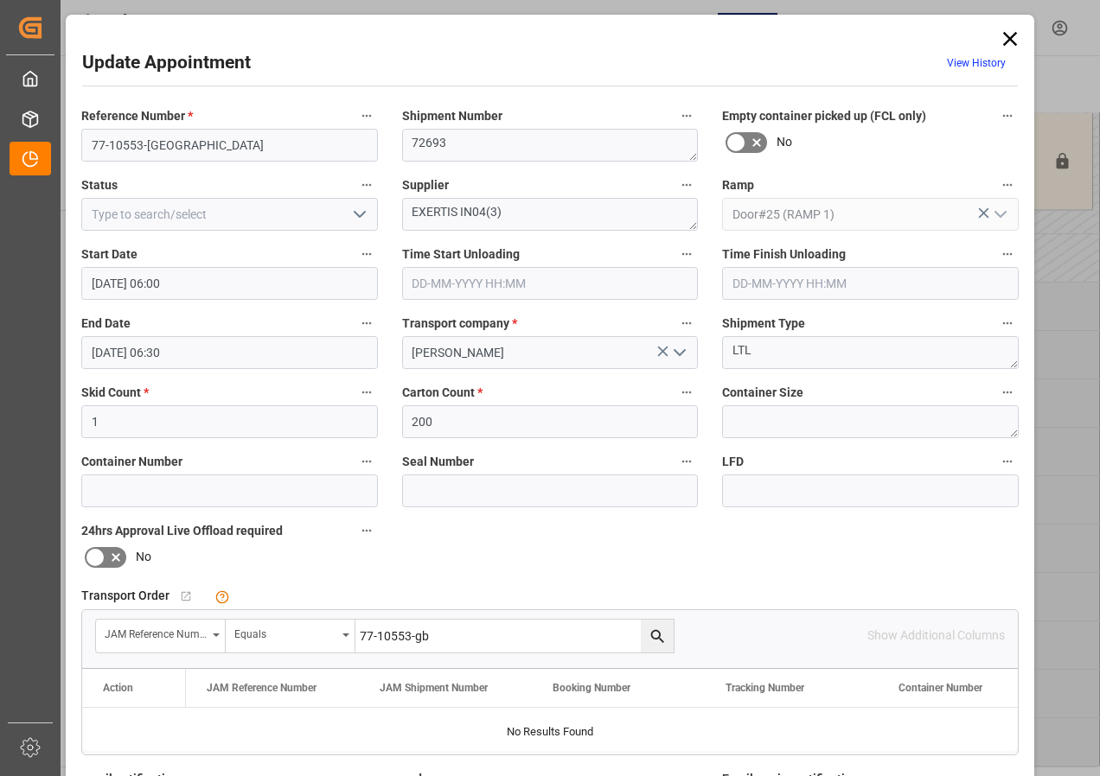
click at [656, 637] on icon "search button" at bounding box center [656, 635] width 13 height 13
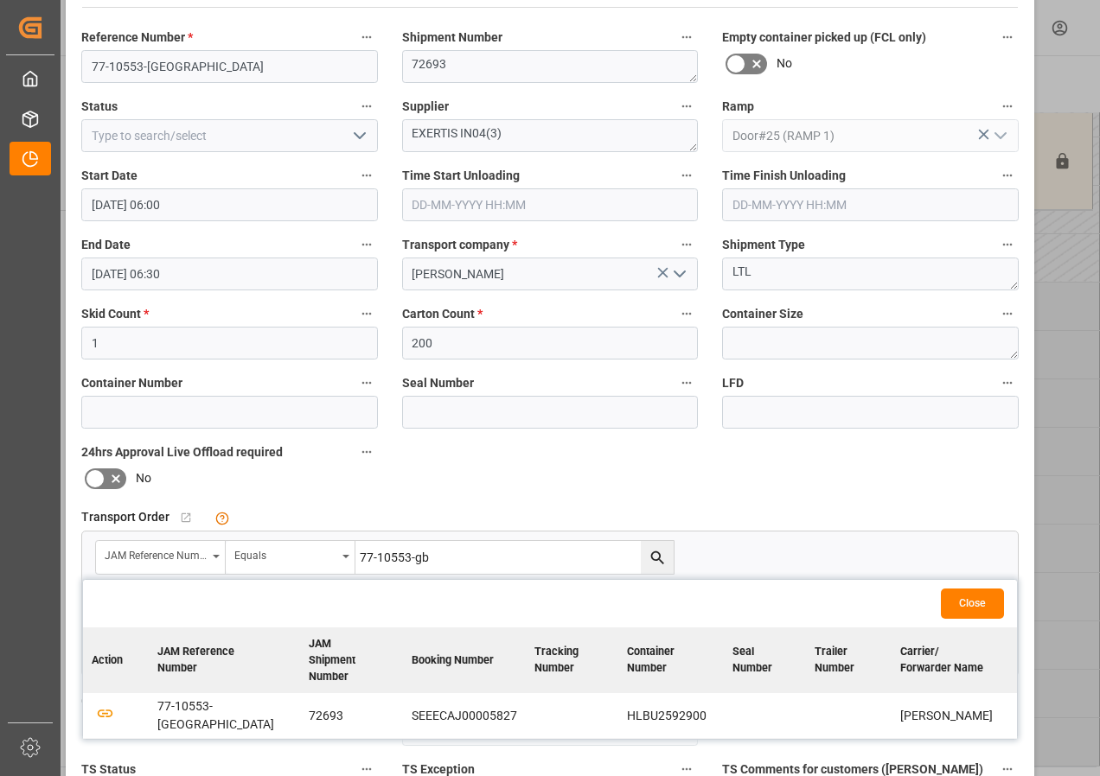
scroll to position [173, 0]
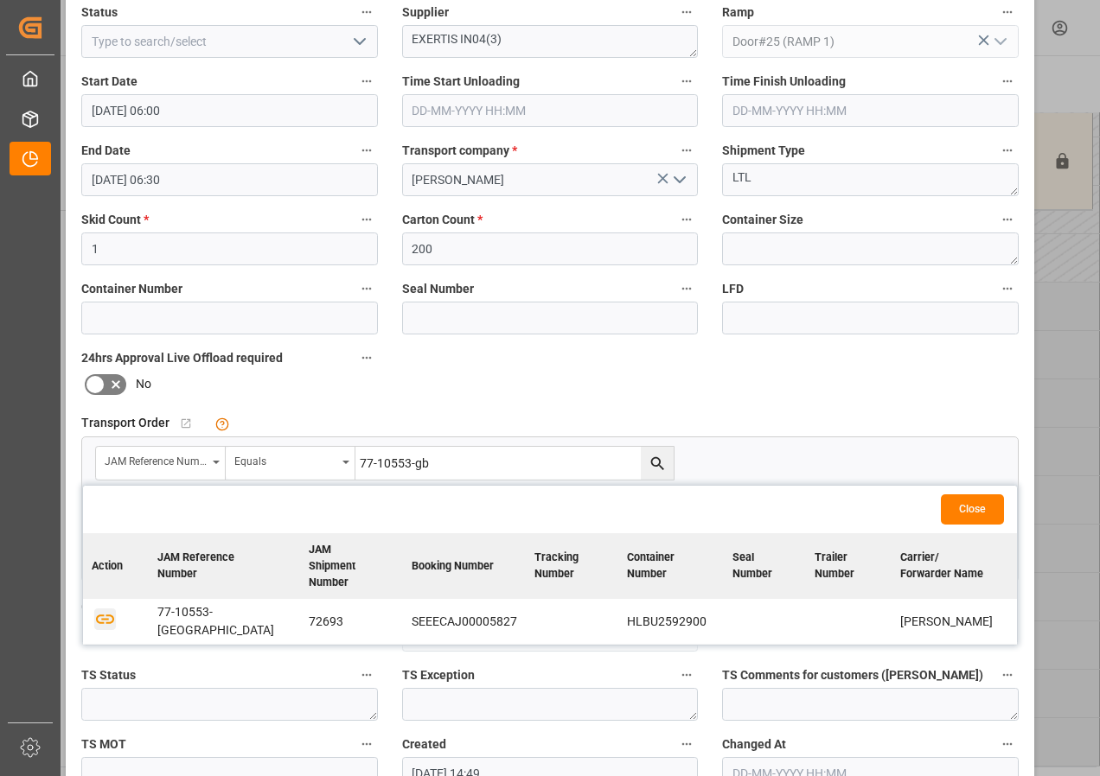
click at [103, 609] on icon "button" at bounding box center [105, 620] width 22 height 22
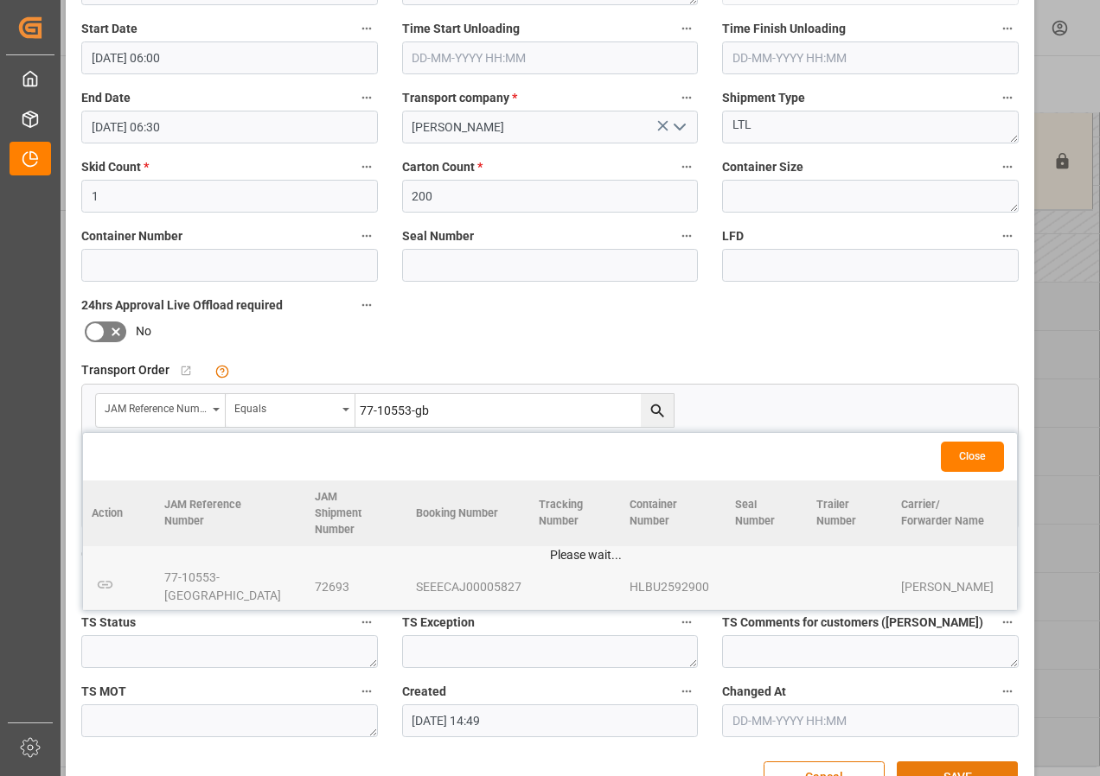
scroll to position [275, 0]
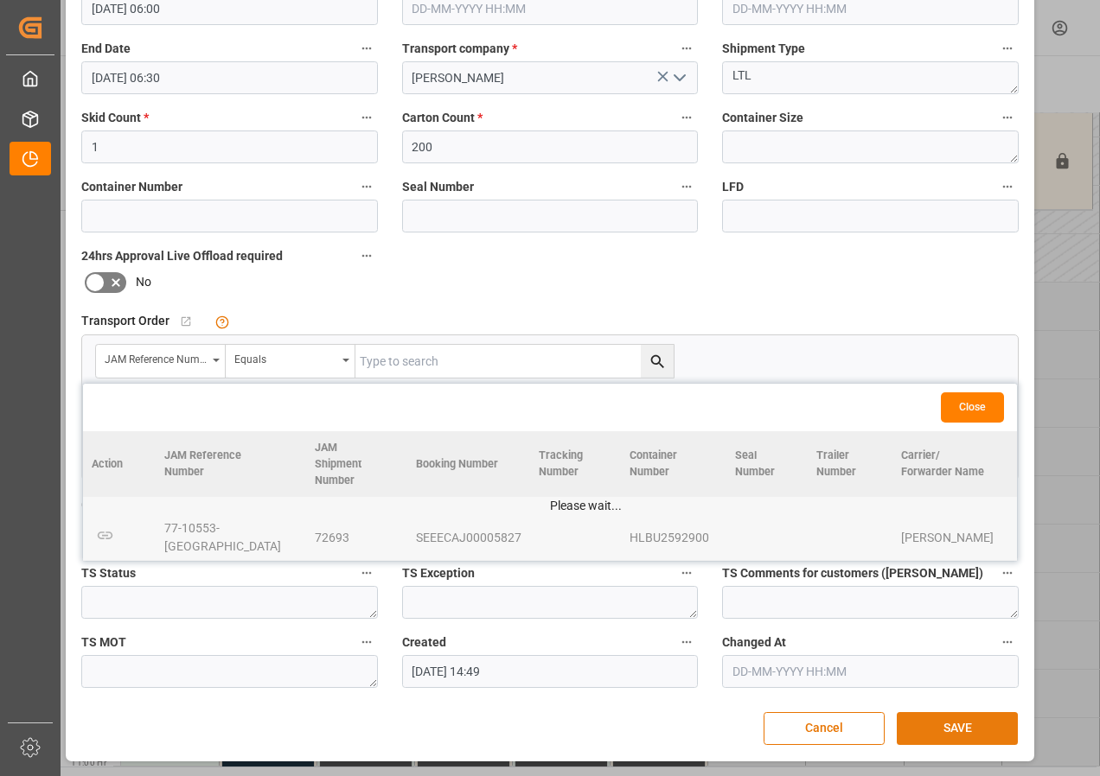
click at [935, 731] on button "SAVE" at bounding box center [957, 728] width 121 height 33
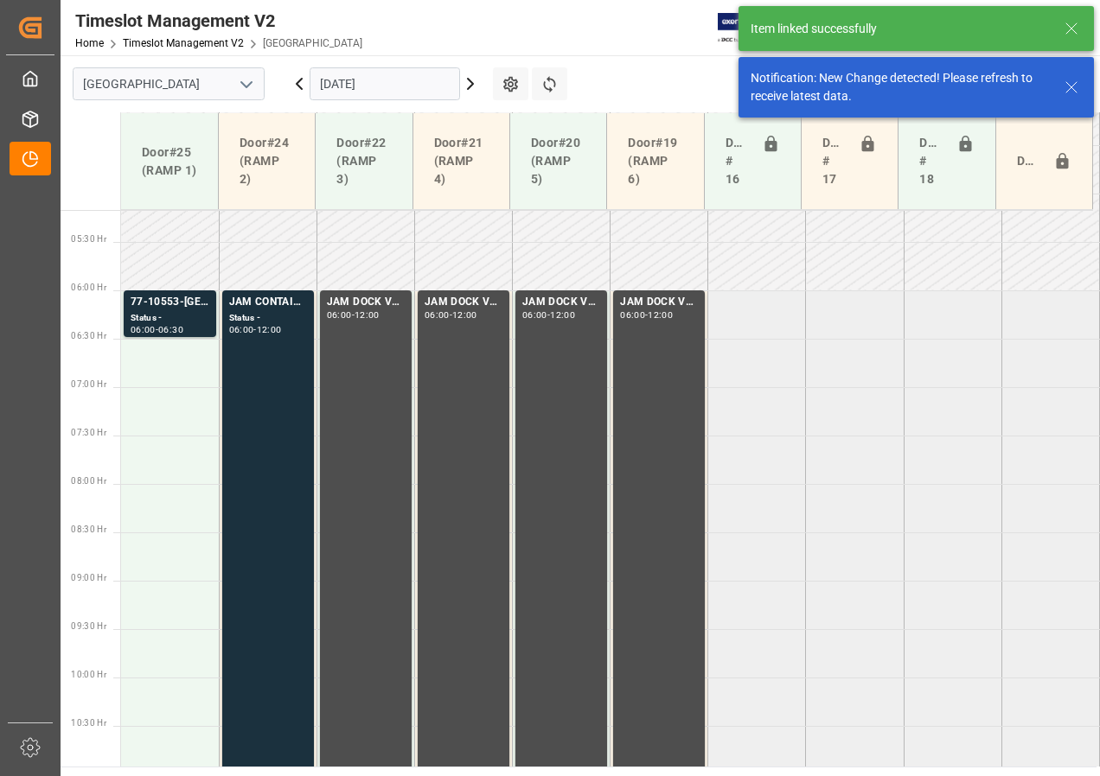
scroll to position [509, 0]
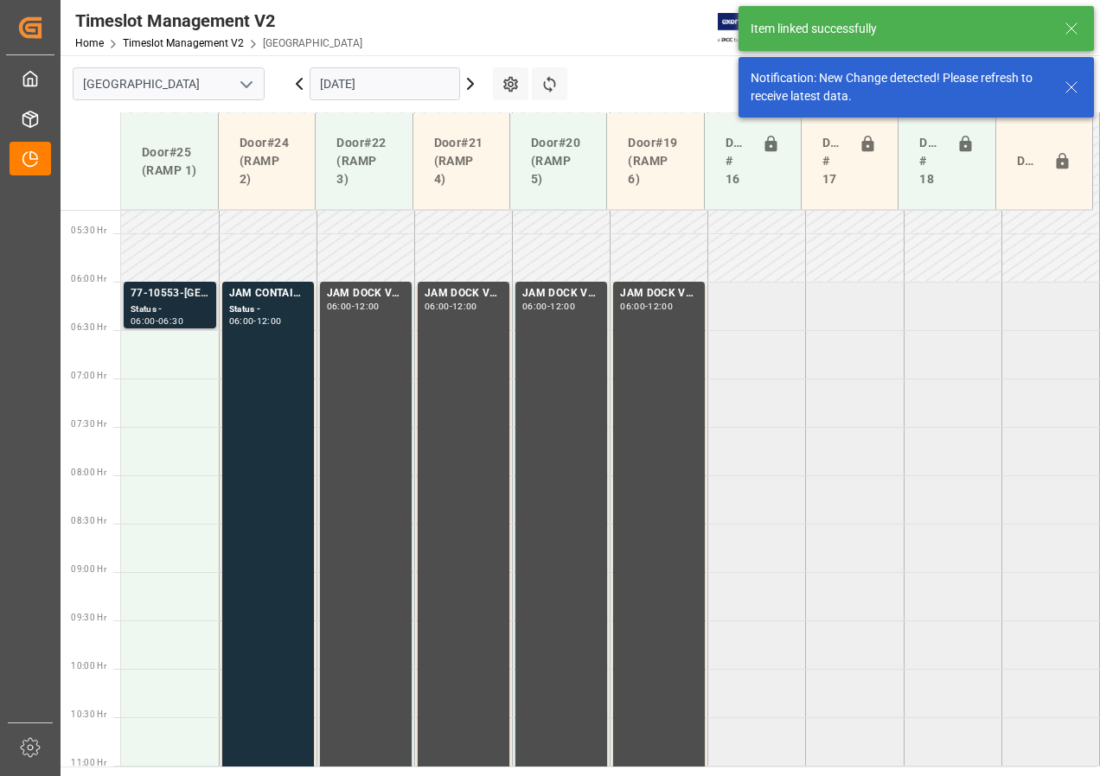
click at [168, 307] on div "Status -" at bounding box center [170, 310] width 79 height 15
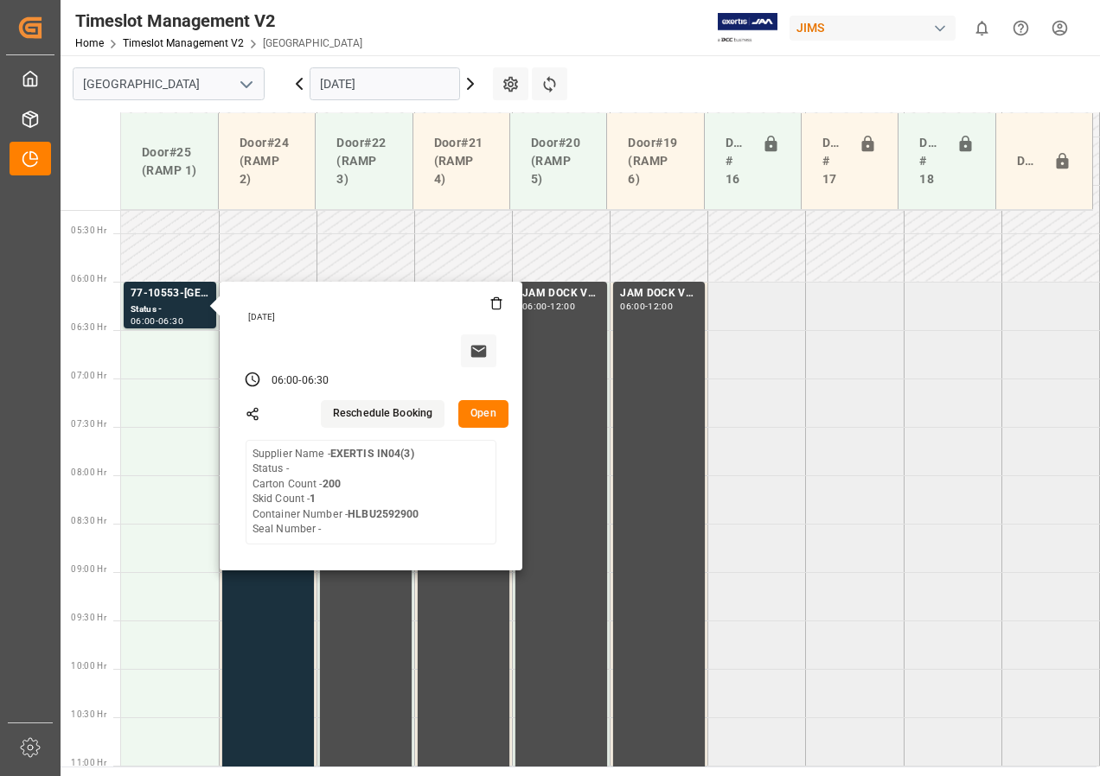
drag, startPoint x: 811, startPoint y: 416, endPoint x: 710, endPoint y: 407, distance: 101.5
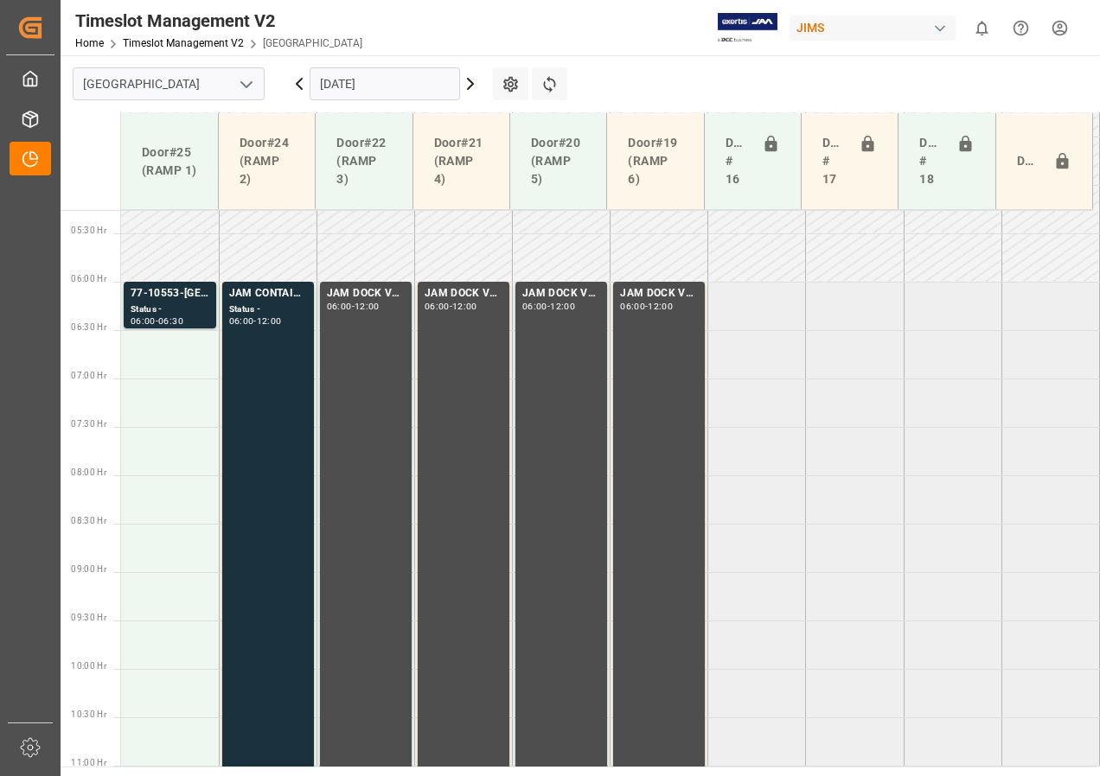
click at [375, 87] on input "[DATE]" at bounding box center [385, 83] width 150 height 33
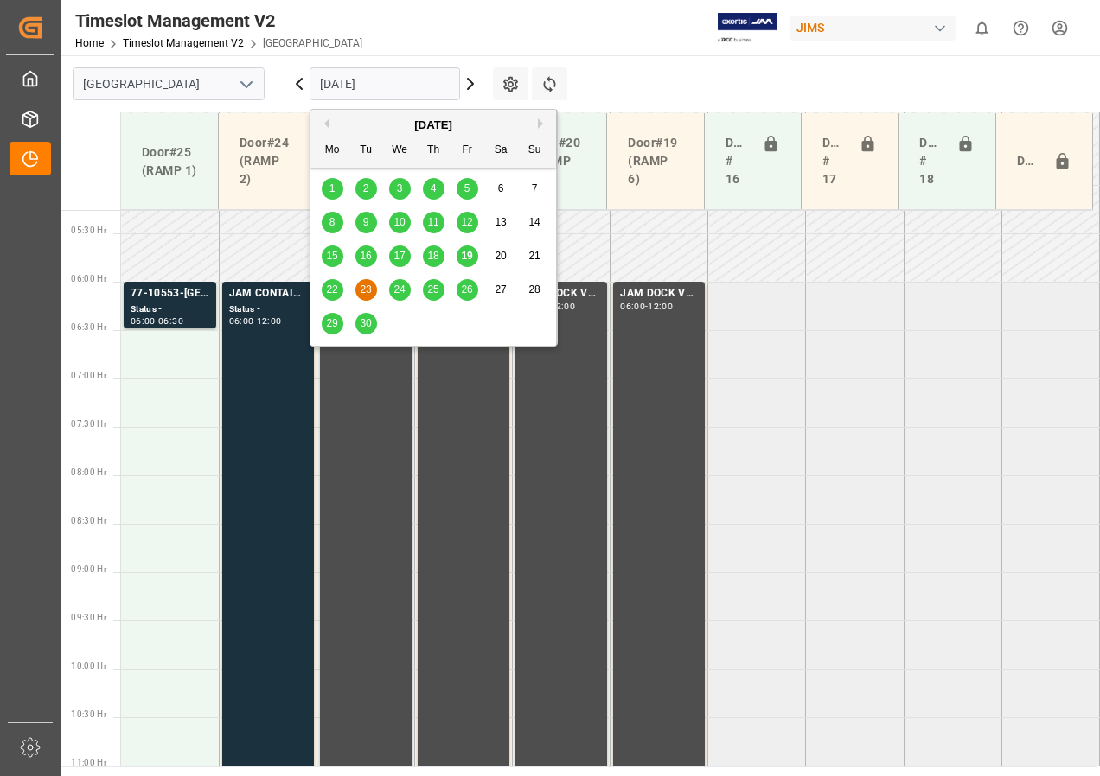
click at [469, 261] on span "19" at bounding box center [466, 256] width 11 height 12
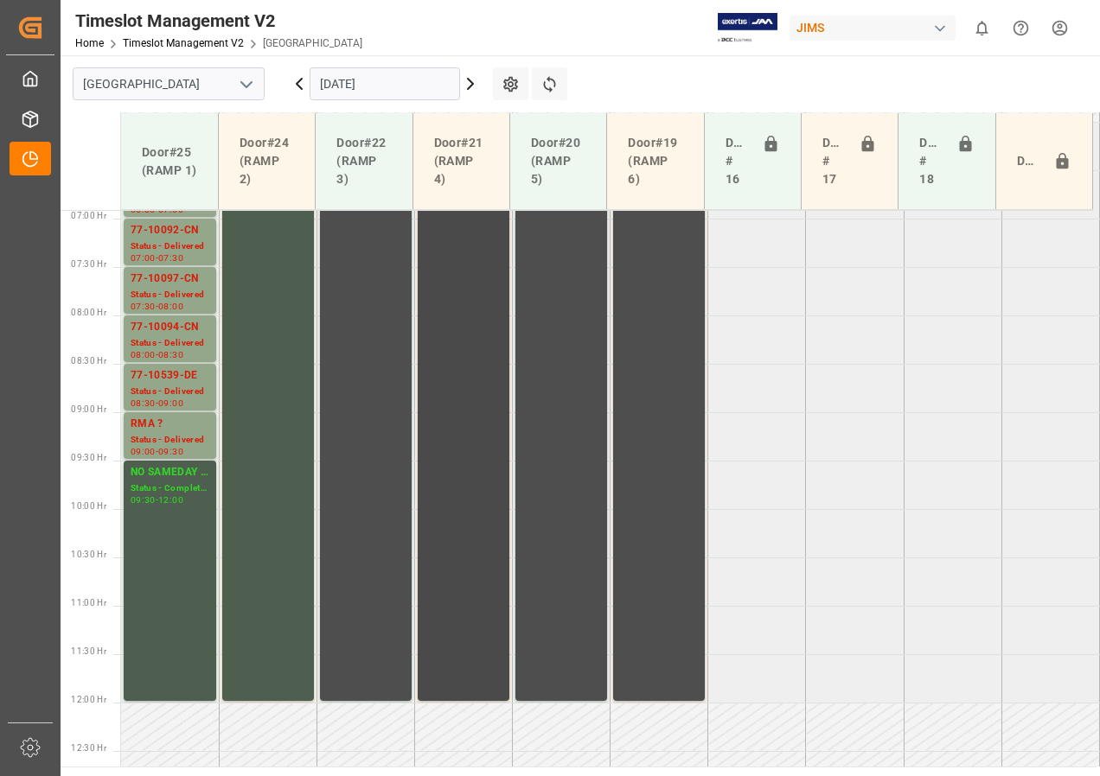
scroll to position [561, 0]
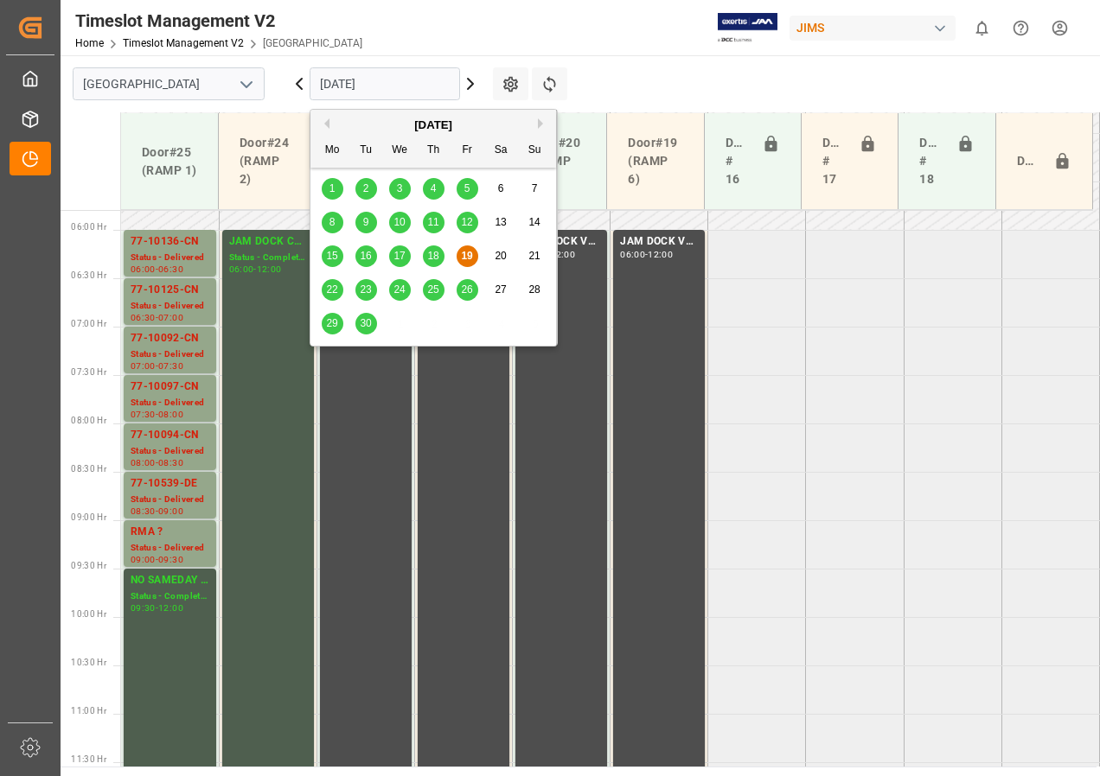
click at [357, 83] on input "[DATE]" at bounding box center [385, 83] width 150 height 33
click at [328, 287] on span "22" at bounding box center [331, 290] width 11 height 12
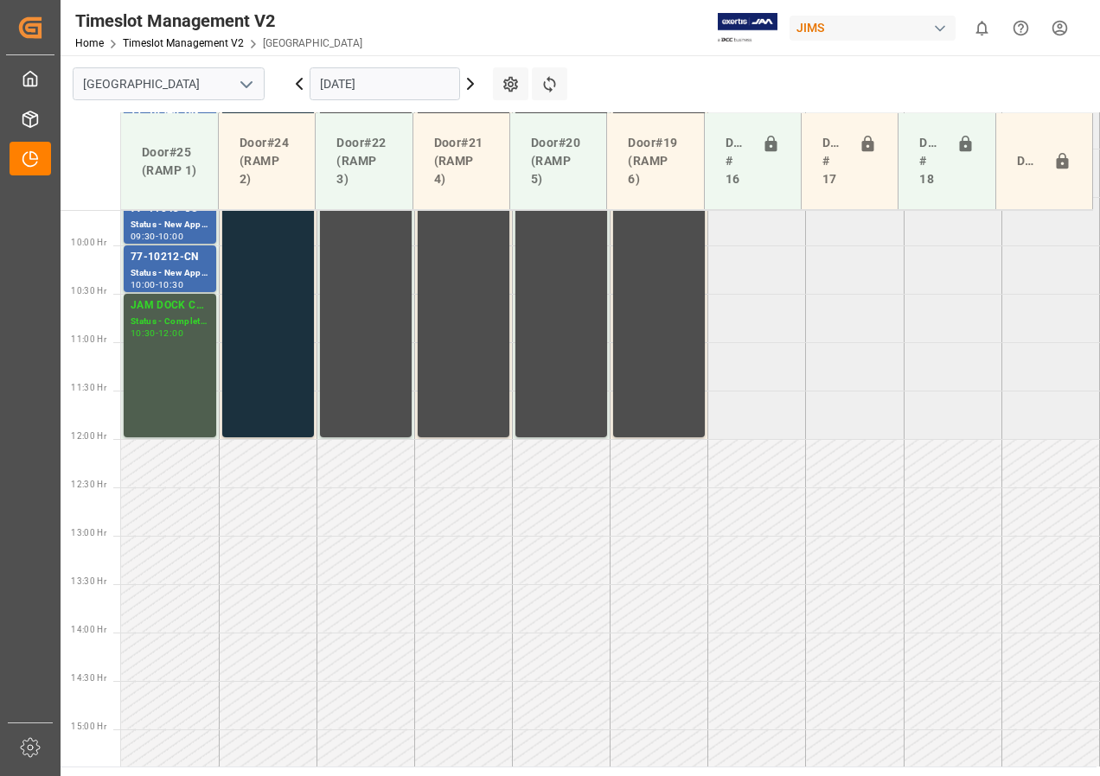
scroll to position [993, 0]
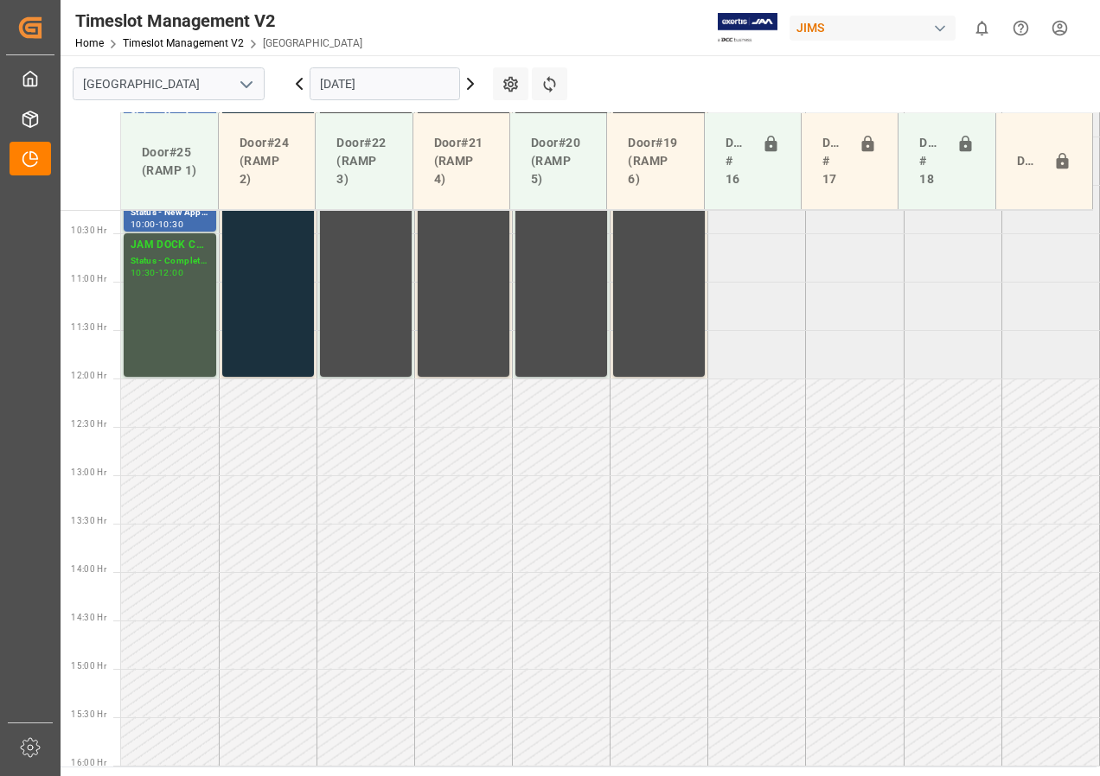
click at [340, 83] on input "[DATE]" at bounding box center [385, 83] width 150 height 33
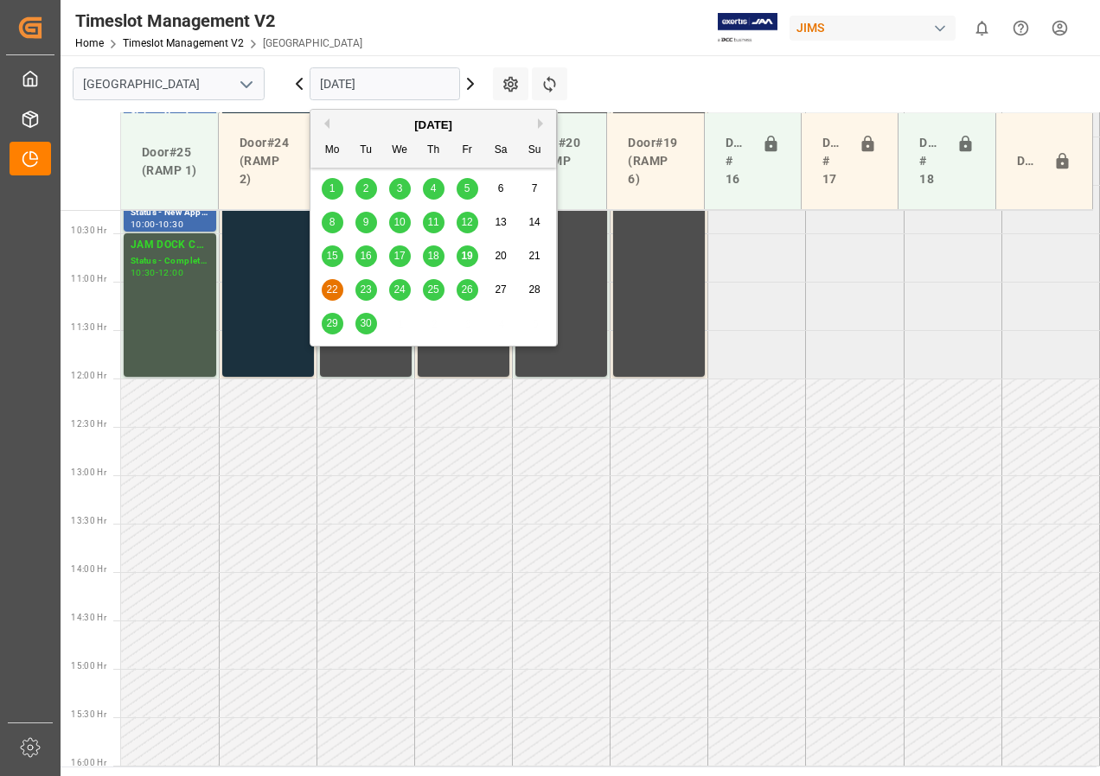
click at [366, 290] on span "23" at bounding box center [365, 290] width 11 height 12
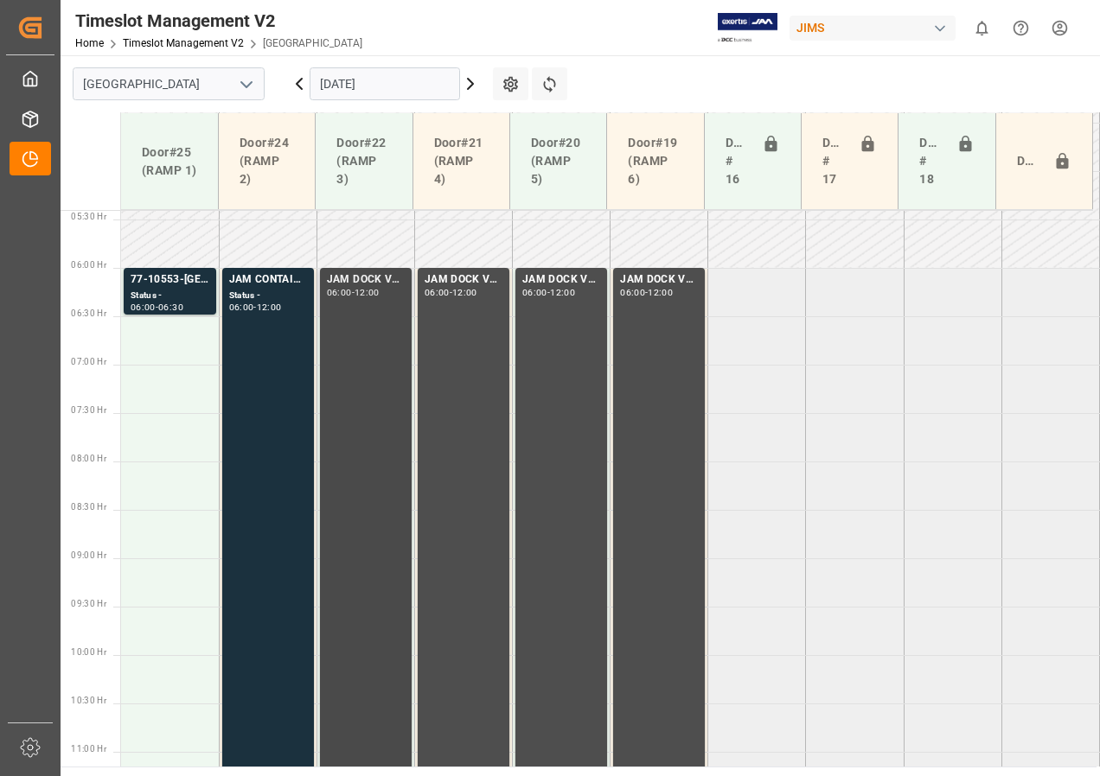
scroll to position [606, 0]
